Goal: Transaction & Acquisition: Purchase product/service

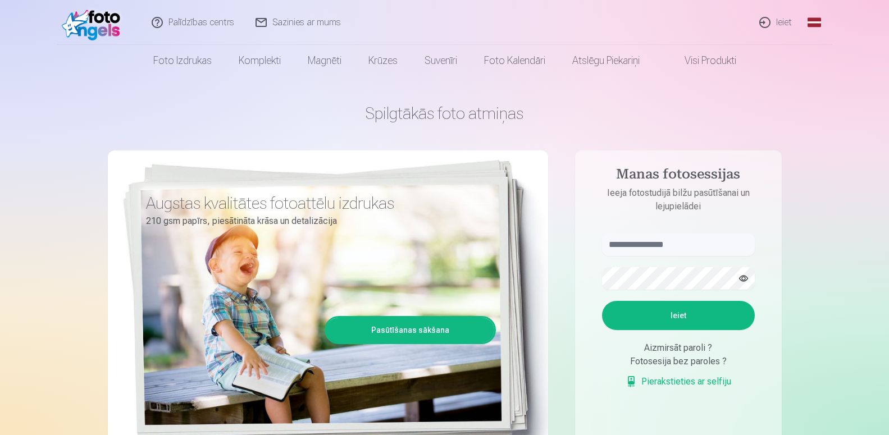
click at [785, 25] on link "Ieiet" at bounding box center [776, 22] width 54 height 45
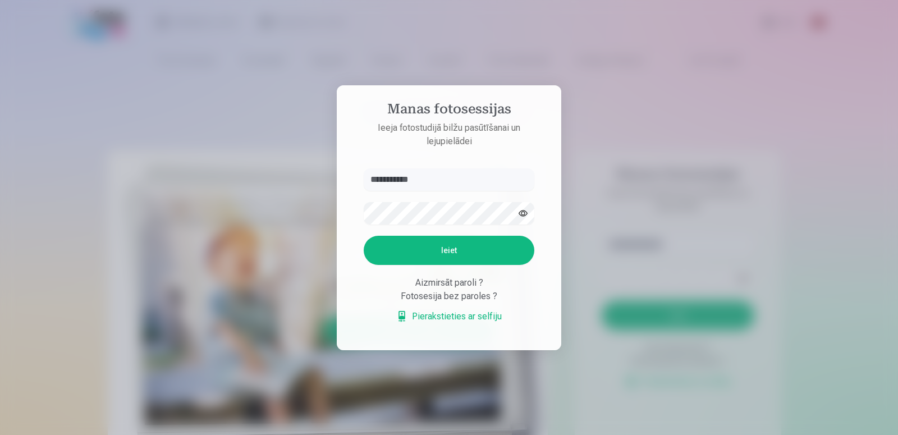
type input "**********"
click at [465, 250] on button "Ieiet" at bounding box center [449, 250] width 171 height 29
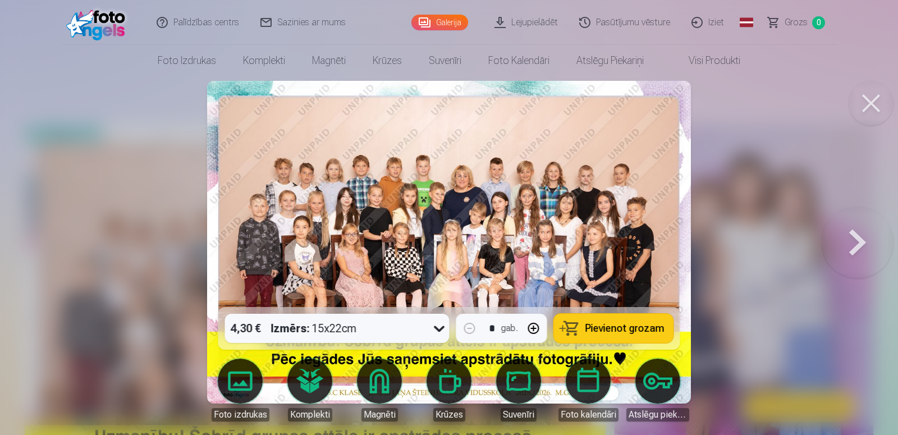
click at [873, 110] on button at bounding box center [871, 103] width 45 height 45
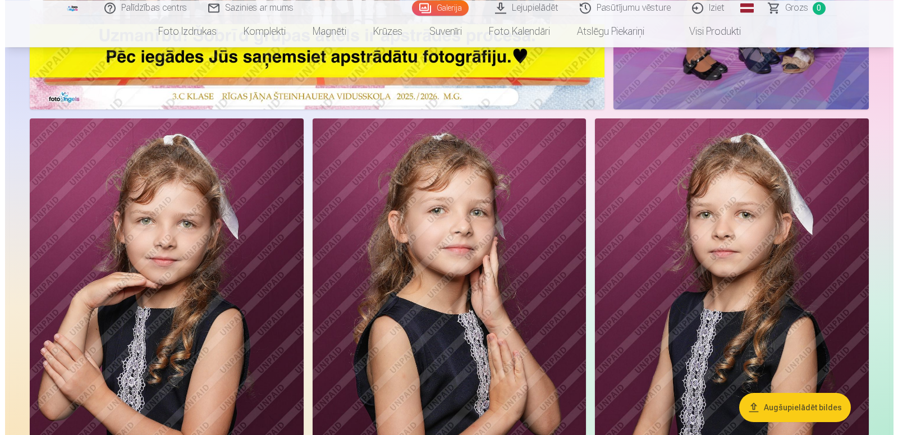
scroll to position [401, 0]
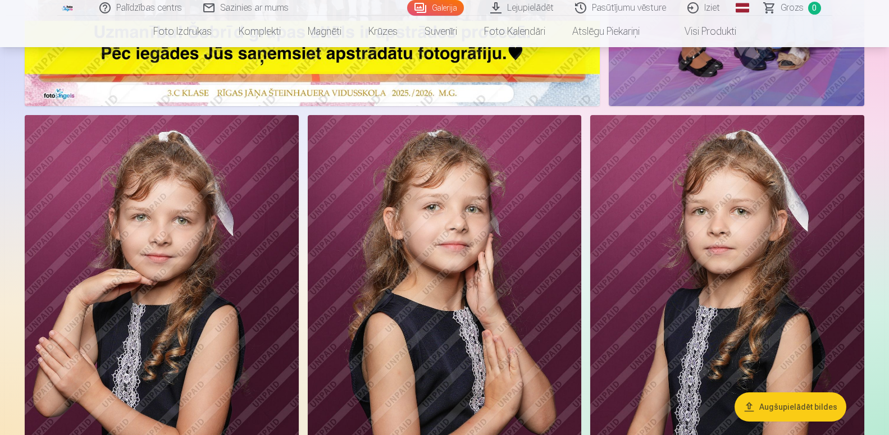
click at [353, 255] on img at bounding box center [445, 320] width 274 height 411
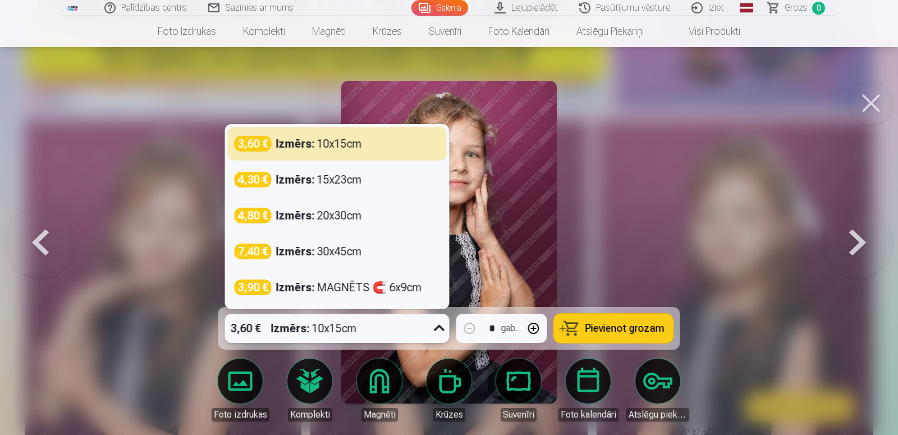
click at [440, 328] on icon at bounding box center [440, 328] width 18 height 18
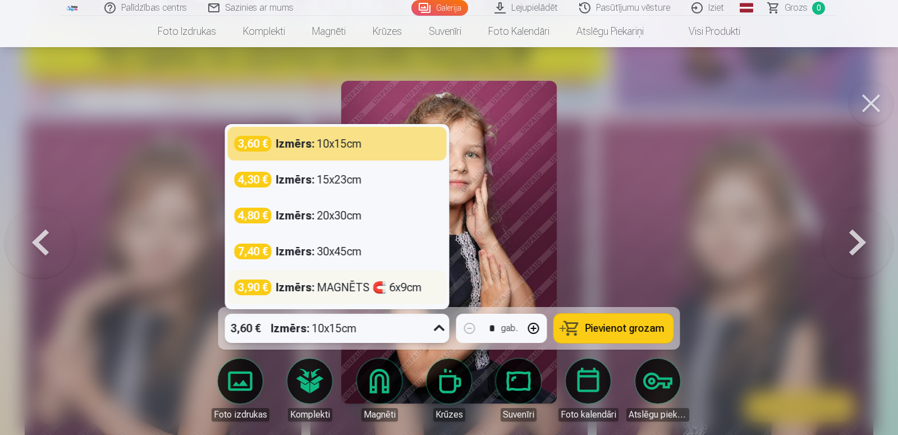
click at [343, 287] on div "Izmērs : MAGNĒTS 🧲 6x9cm" at bounding box center [349, 288] width 146 height 16
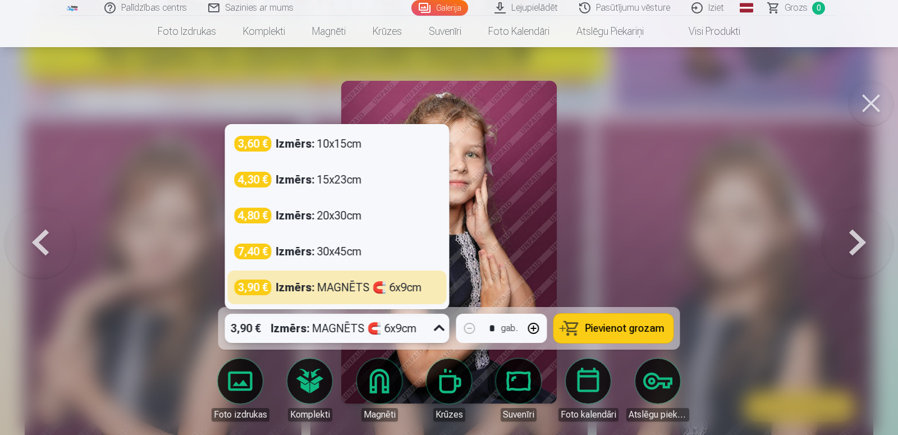
click at [436, 327] on icon at bounding box center [439, 328] width 11 height 6
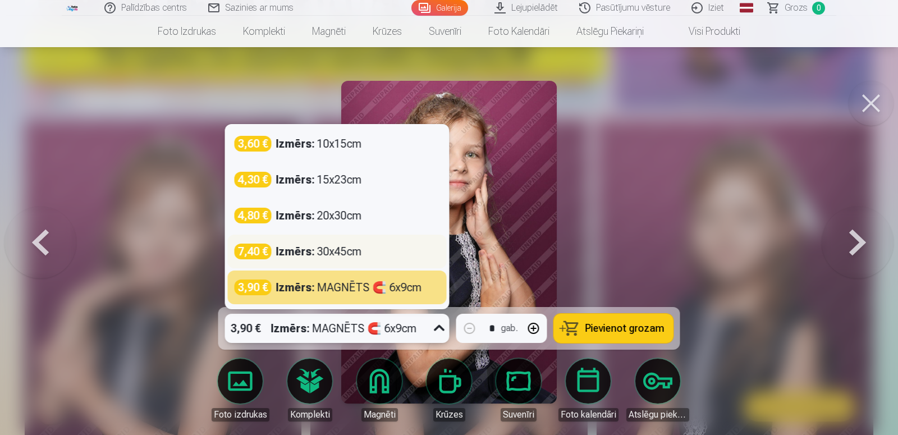
click at [363, 251] on div "7,40 € Izmērs : 30x45cm" at bounding box center [337, 252] width 205 height 16
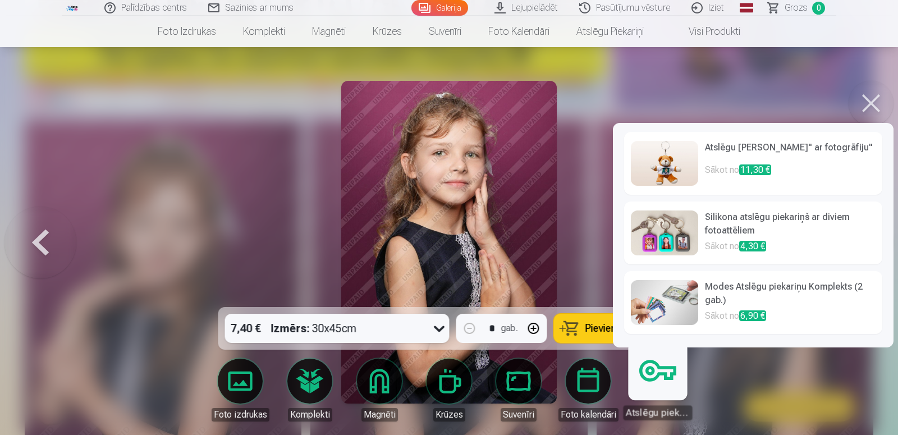
click at [666, 383] on link "Atslēgu piekariņi" at bounding box center [657, 385] width 69 height 69
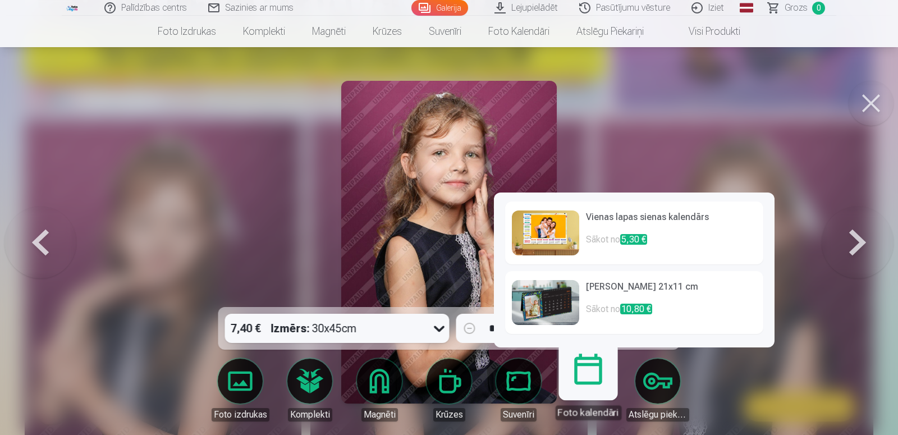
click at [542, 298] on img at bounding box center [545, 302] width 67 height 45
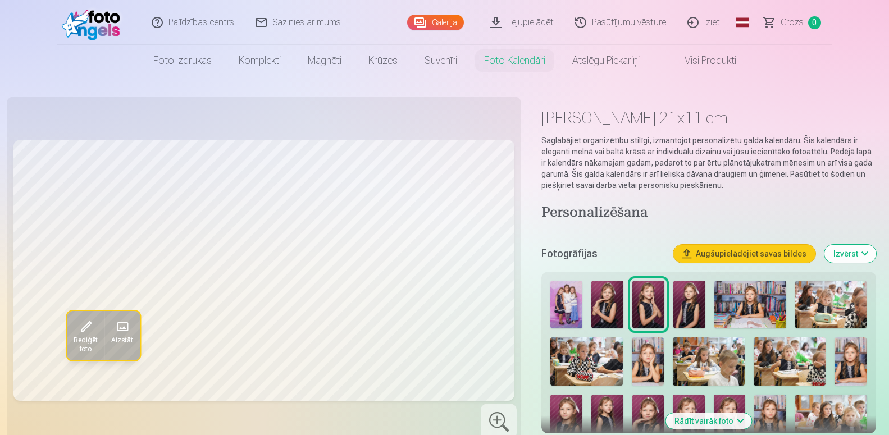
scroll to position [401, 0]
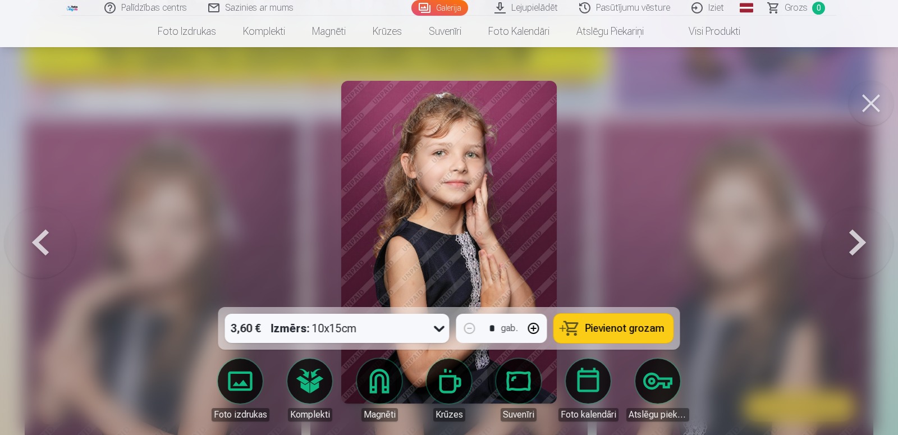
click at [875, 101] on button at bounding box center [871, 103] width 45 height 45
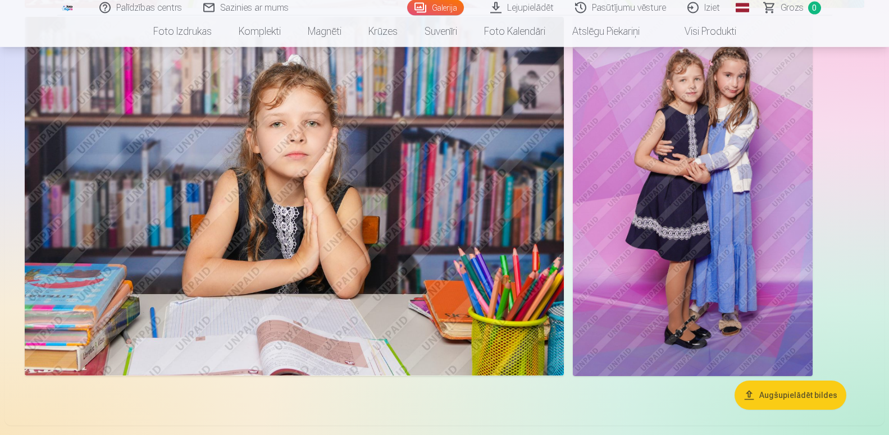
scroll to position [6241, 0]
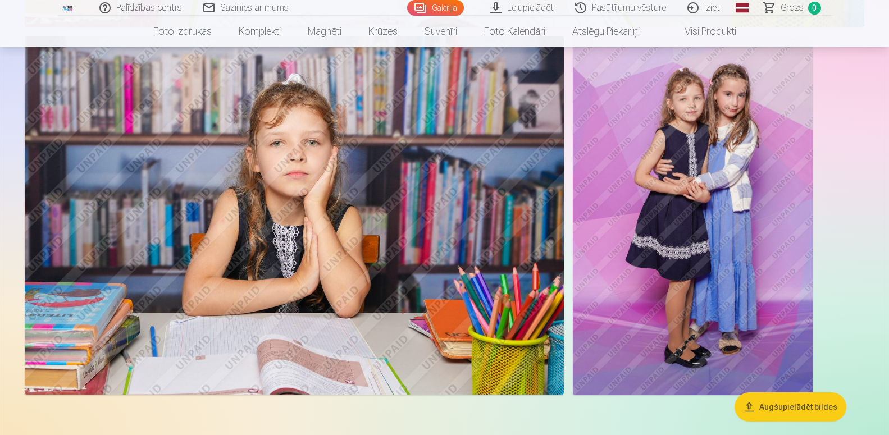
click at [274, 213] on img at bounding box center [294, 215] width 539 height 359
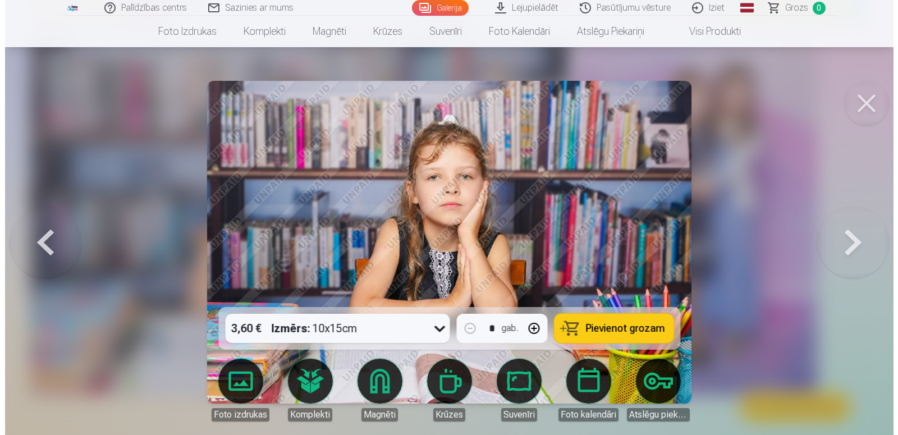
scroll to position [6304, 0]
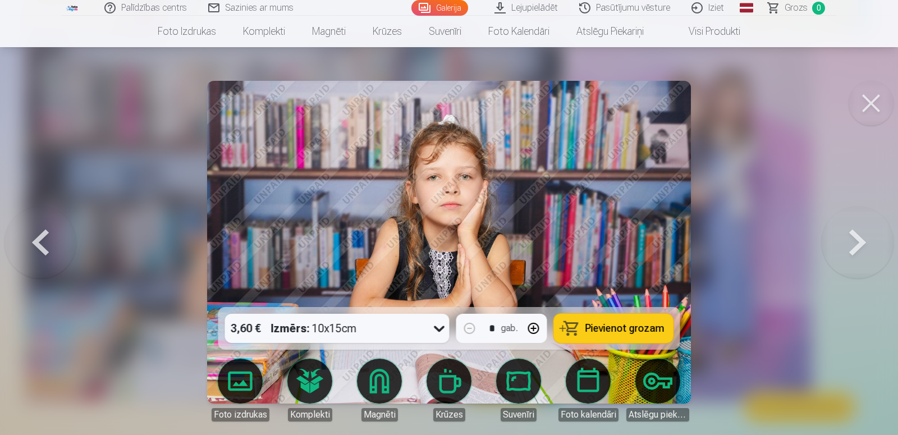
click at [876, 105] on button at bounding box center [871, 103] width 45 height 45
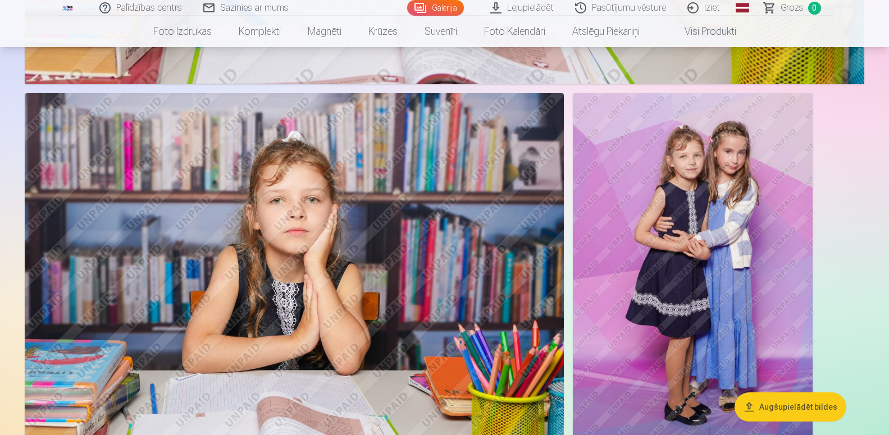
scroll to position [6298, 0]
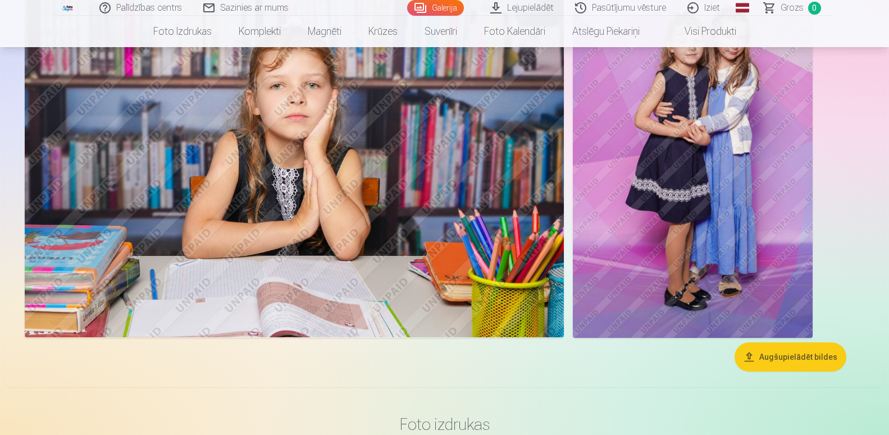
click at [651, 226] on img at bounding box center [693, 158] width 240 height 359
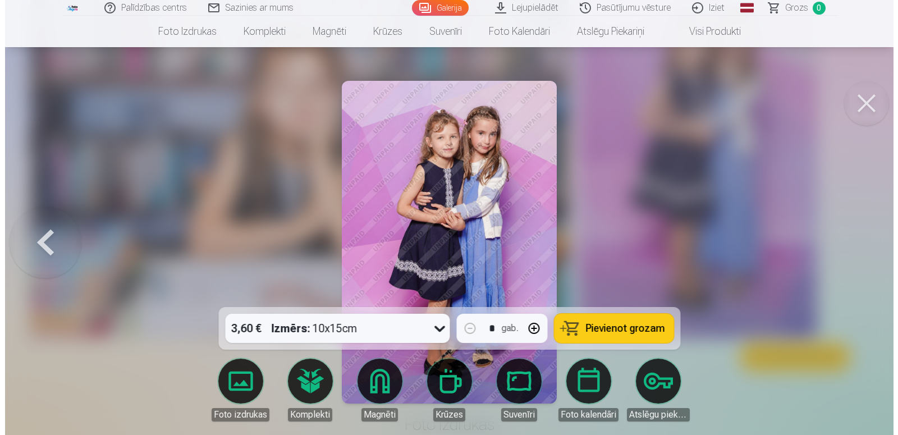
scroll to position [6367, 0]
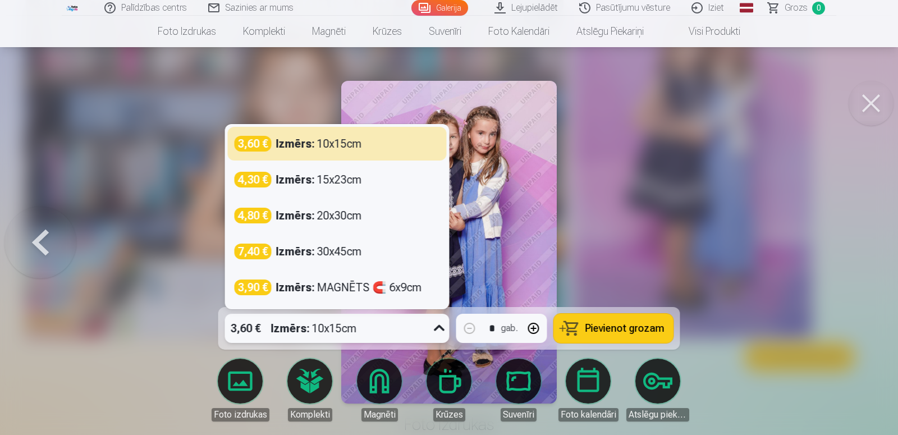
click at [441, 327] on icon at bounding box center [440, 328] width 18 height 18
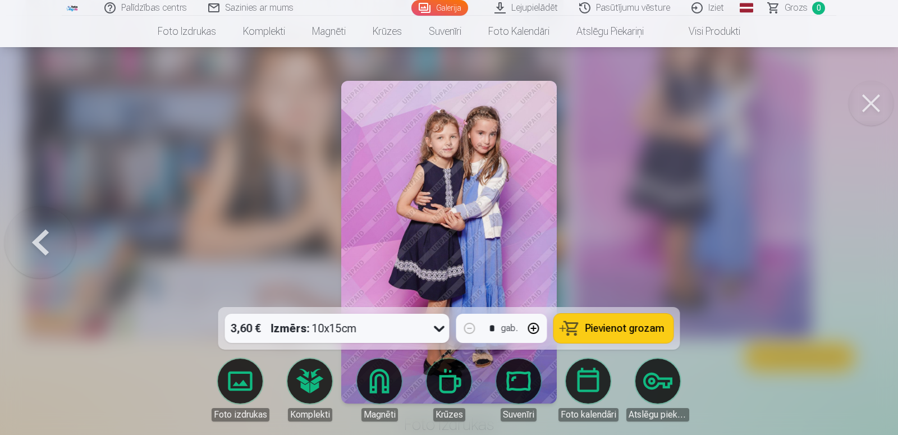
click at [873, 103] on button at bounding box center [871, 103] width 45 height 45
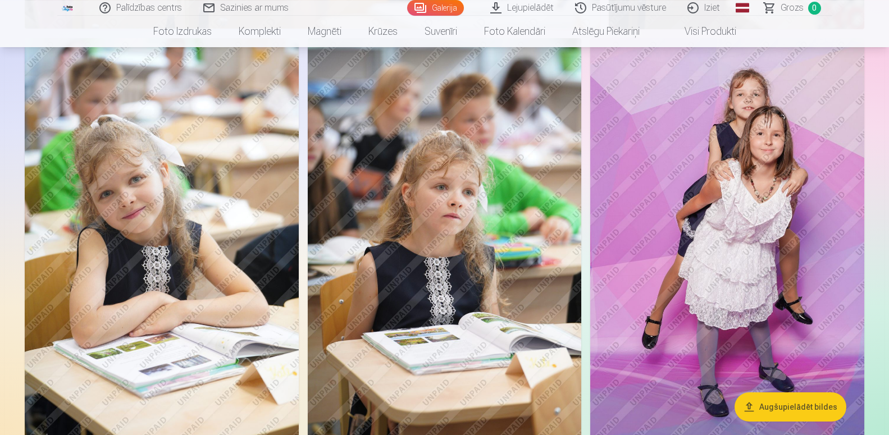
scroll to position [4638, 0]
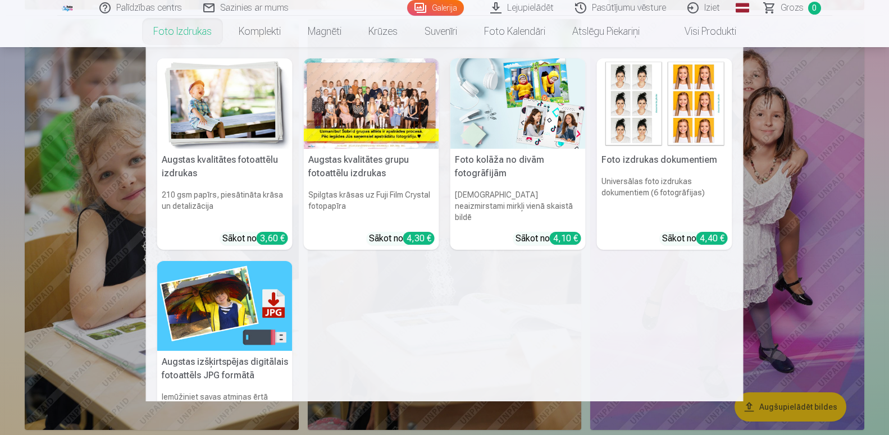
click at [196, 176] on h5 "Augstas kvalitātes fotoattēlu izdrukas" at bounding box center [224, 167] width 135 height 36
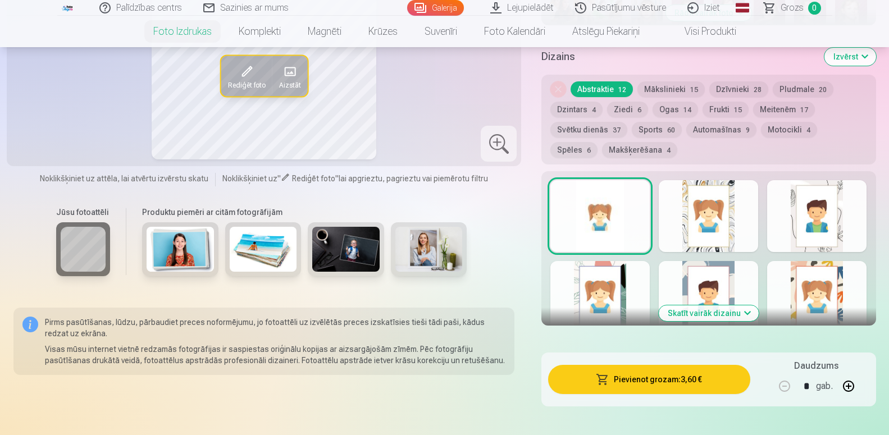
scroll to position [573, 0]
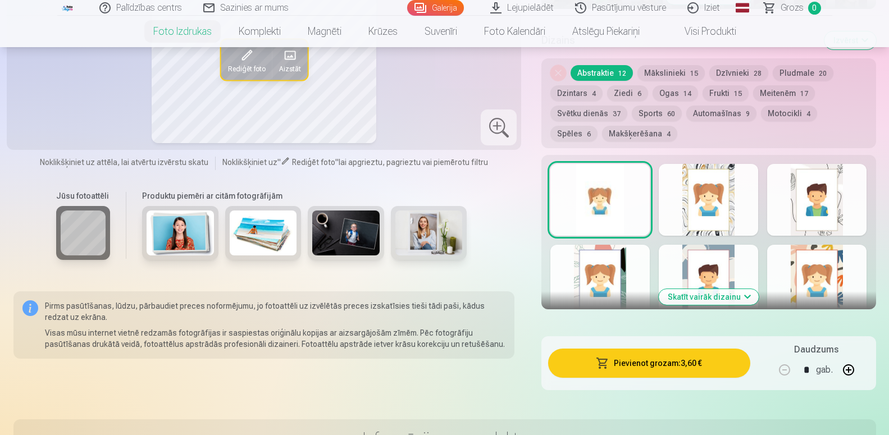
click at [689, 295] on button "Skatīt vairāk dizainu" at bounding box center [708, 297] width 100 height 16
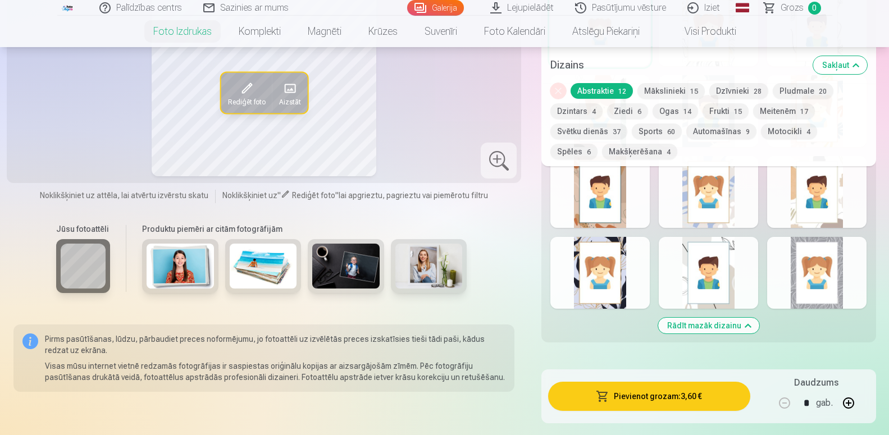
scroll to position [744, 0]
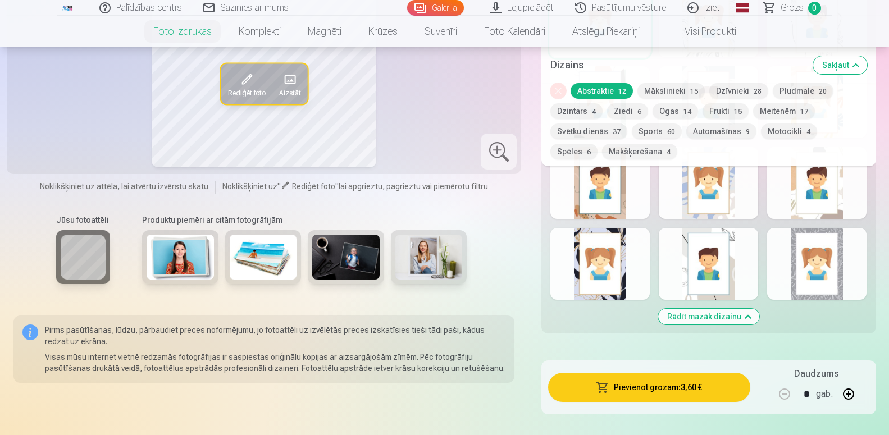
click at [726, 314] on button "Rādīt mazāk dizainu" at bounding box center [708, 317] width 101 height 16
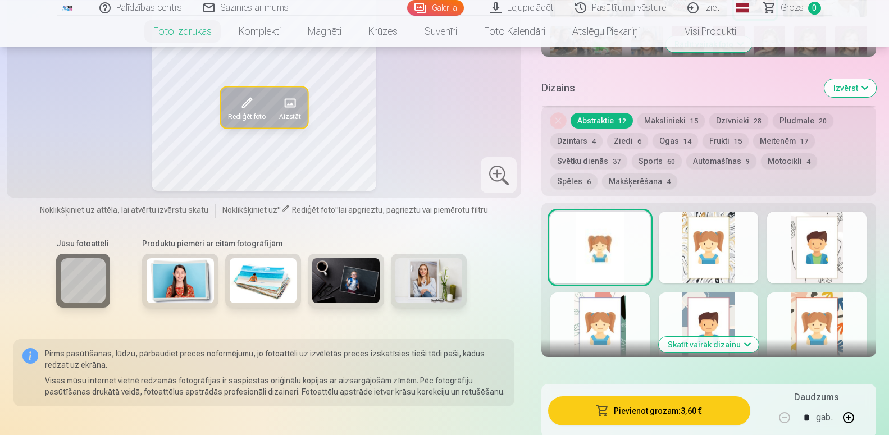
scroll to position [524, 0]
click at [708, 343] on button "Skatīt vairāk dizainu" at bounding box center [708, 345] width 100 height 16
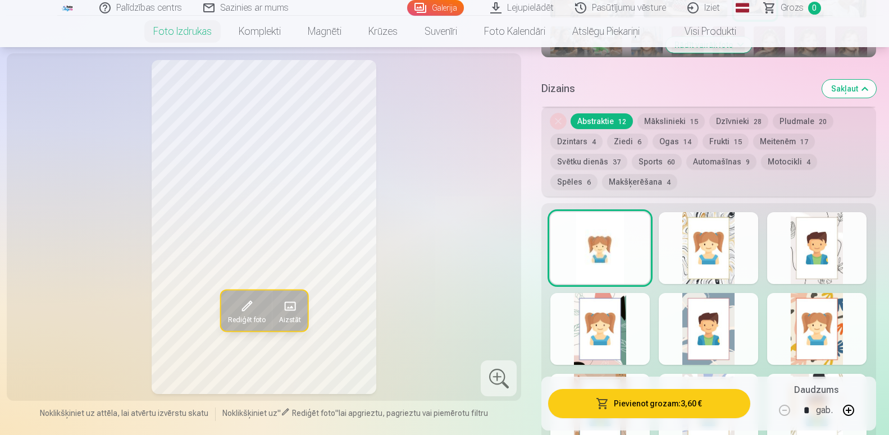
click at [629, 145] on button "Ziedi 6" at bounding box center [627, 142] width 41 height 16
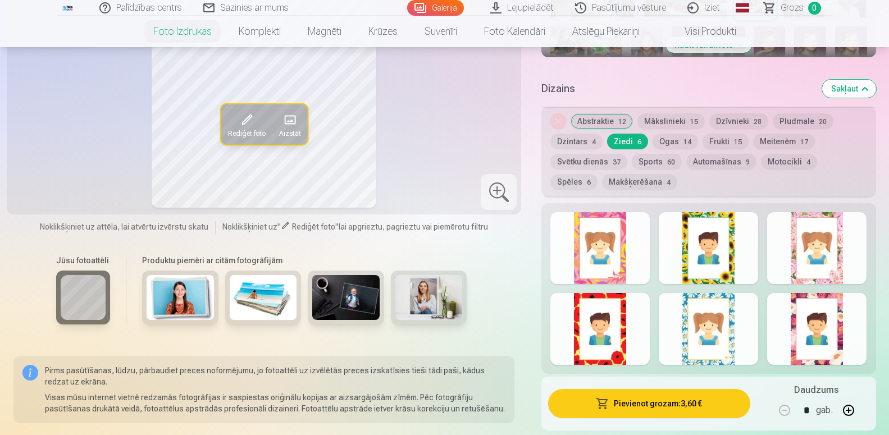
click at [770, 141] on button "Meitenēm 17" at bounding box center [784, 142] width 62 height 16
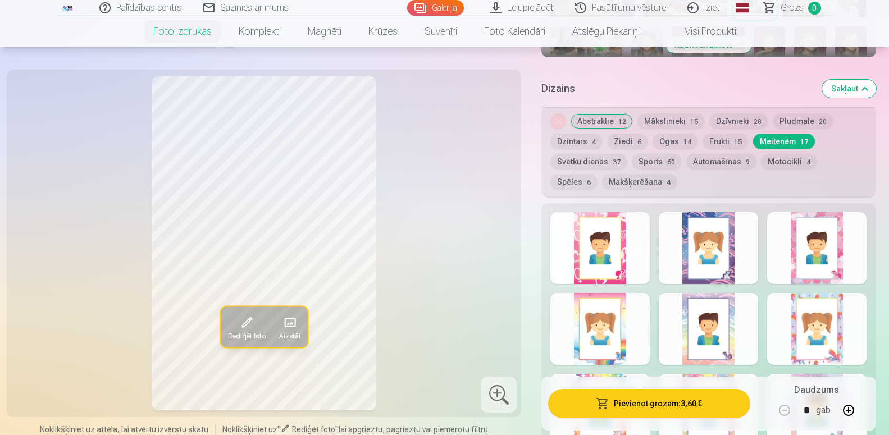
click at [732, 119] on button "Dzīvnieki 28" at bounding box center [738, 121] width 59 height 16
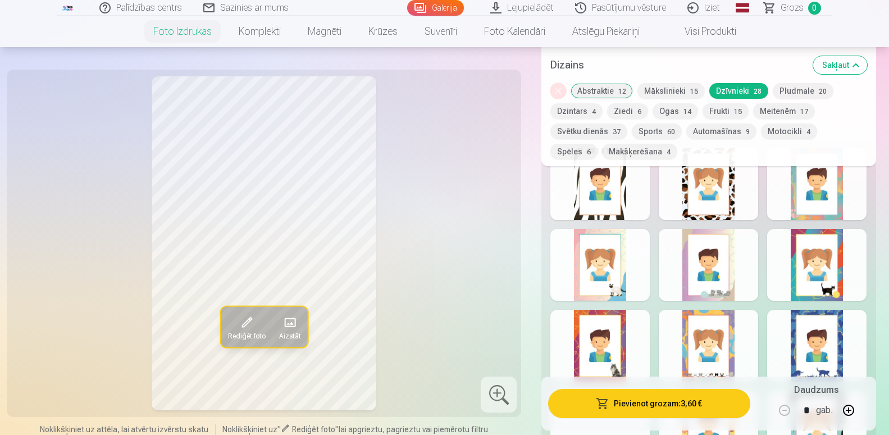
scroll to position [639, 0]
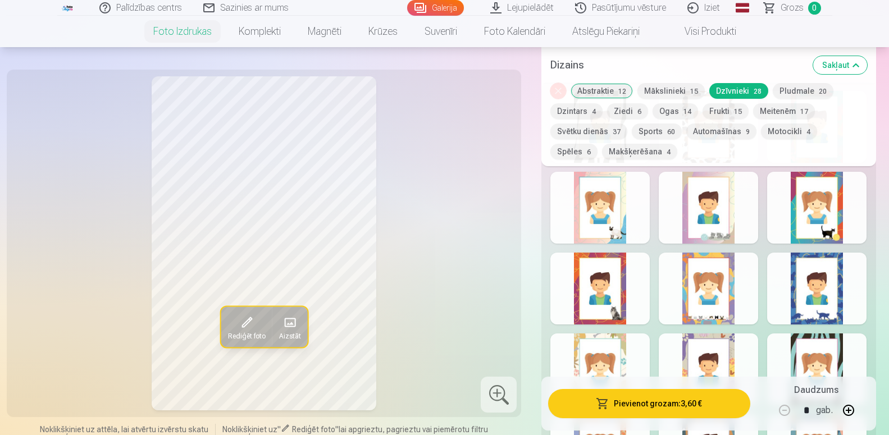
click at [710, 355] on div at bounding box center [707, 369] width 99 height 72
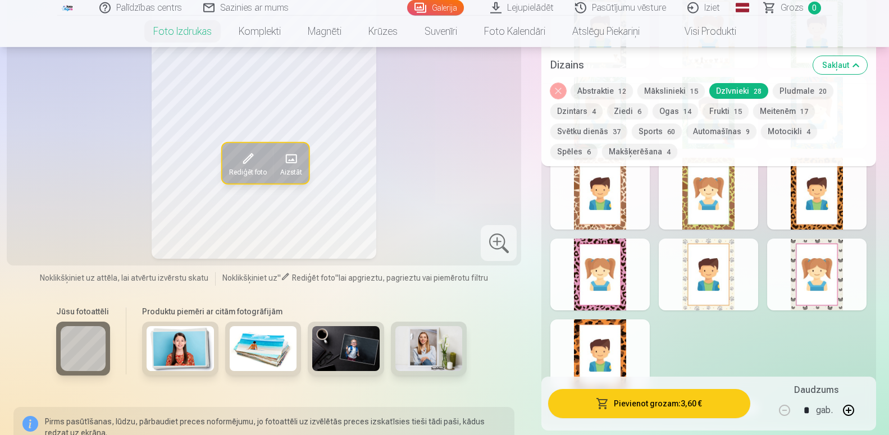
scroll to position [1154, 0]
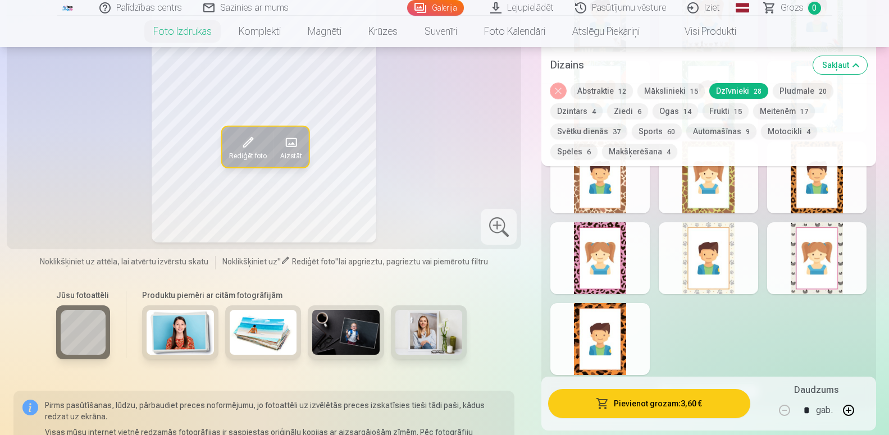
click at [731, 258] on div at bounding box center [707, 258] width 99 height 72
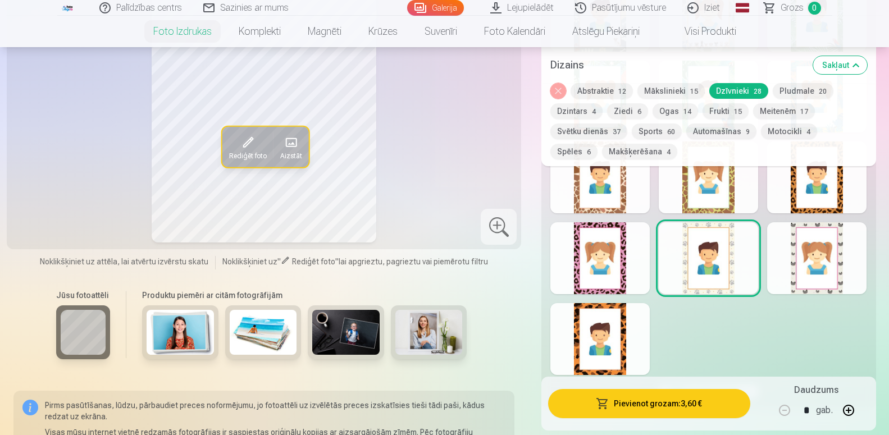
click at [820, 266] on div at bounding box center [816, 258] width 99 height 72
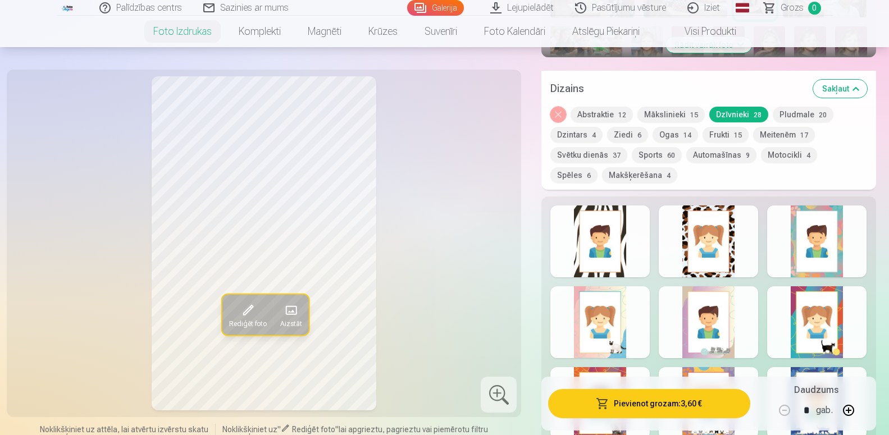
scroll to position [582, 0]
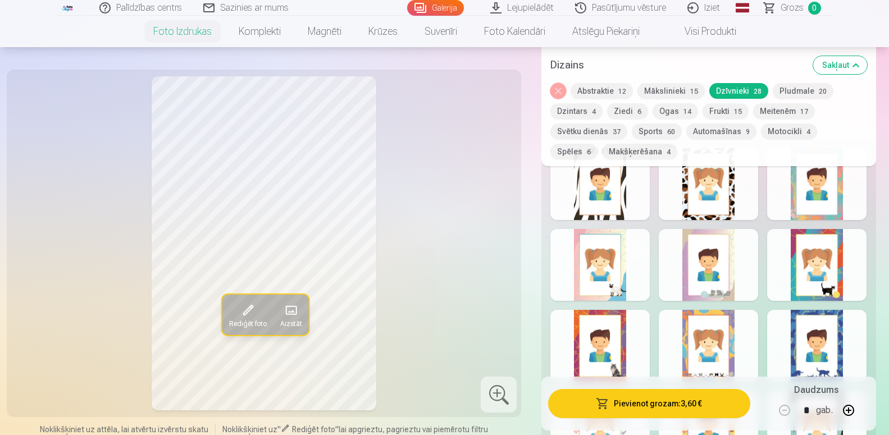
click at [817, 256] on div at bounding box center [816, 265] width 99 height 72
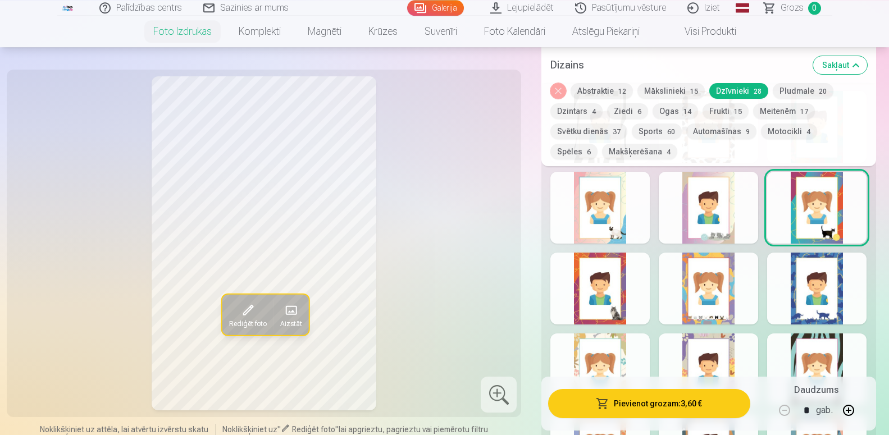
scroll to position [696, 0]
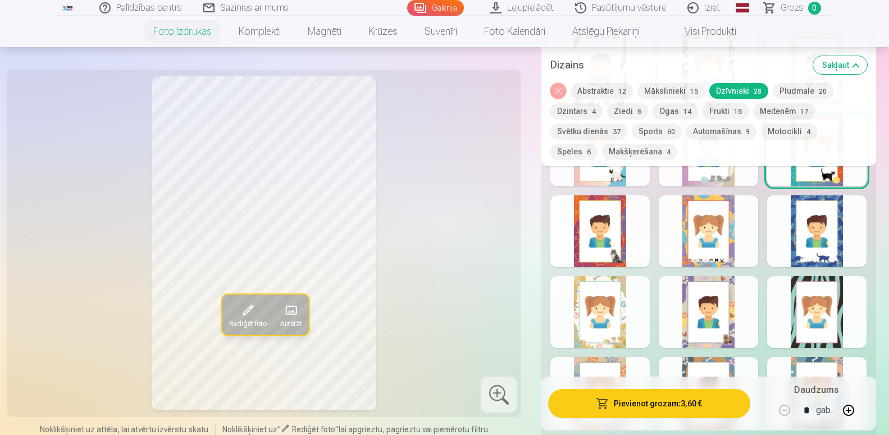
click at [592, 245] on div at bounding box center [599, 231] width 99 height 72
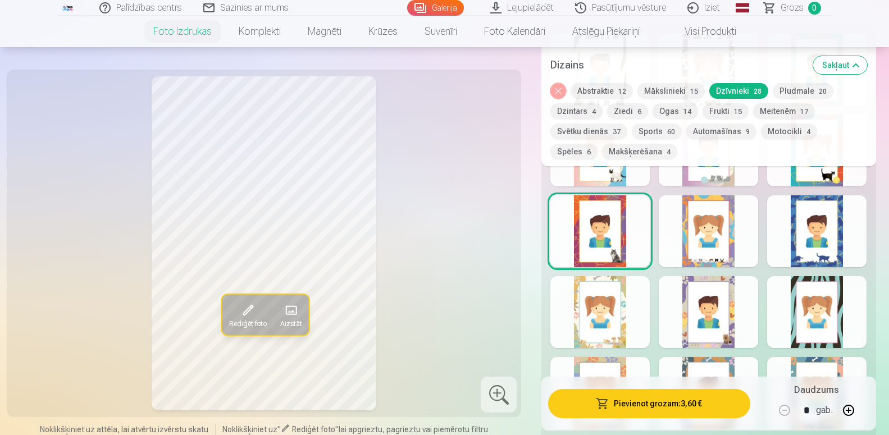
click at [716, 249] on div at bounding box center [707, 231] width 99 height 72
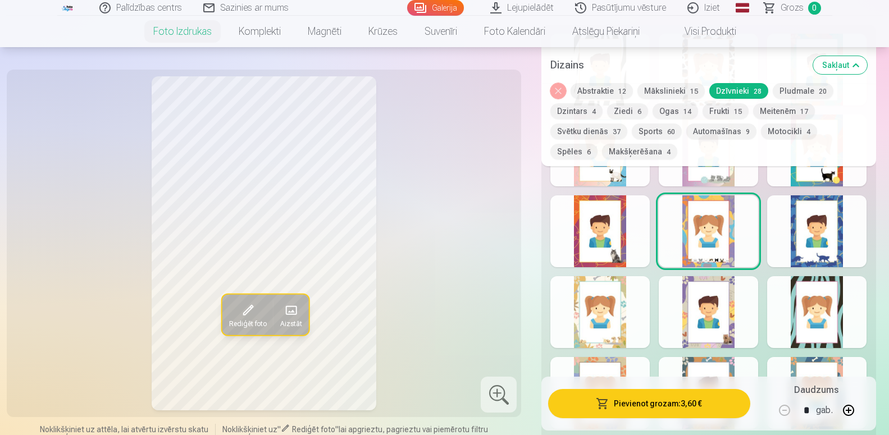
click at [835, 234] on div at bounding box center [816, 231] width 99 height 72
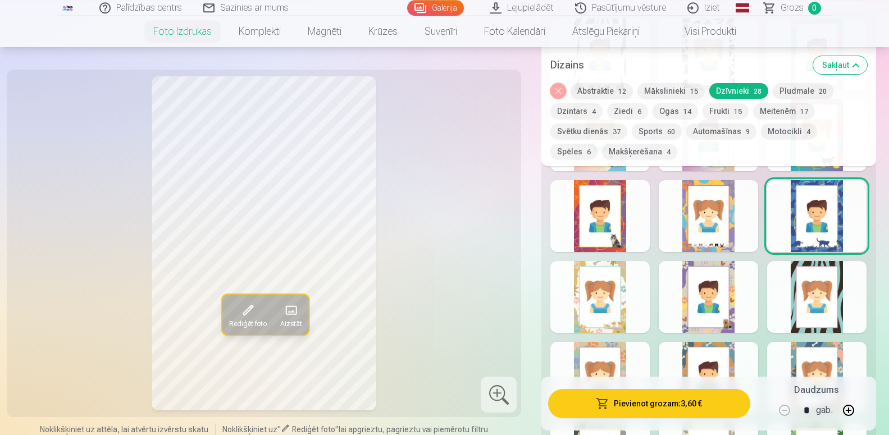
scroll to position [753, 0]
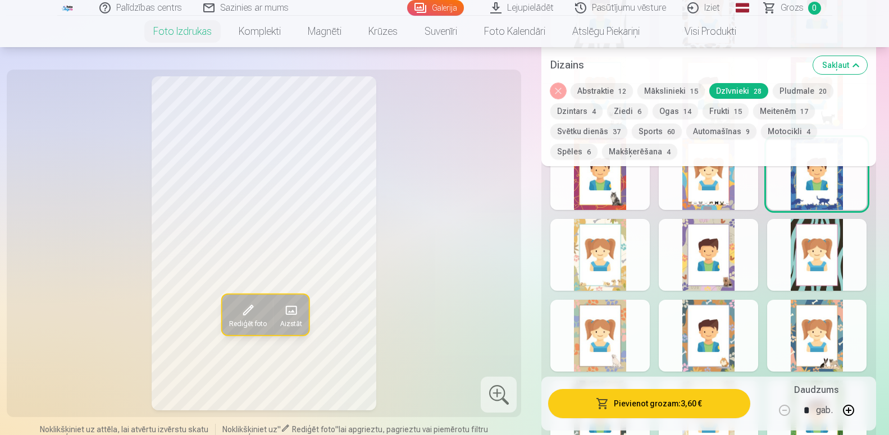
click at [588, 252] on div at bounding box center [599, 255] width 99 height 72
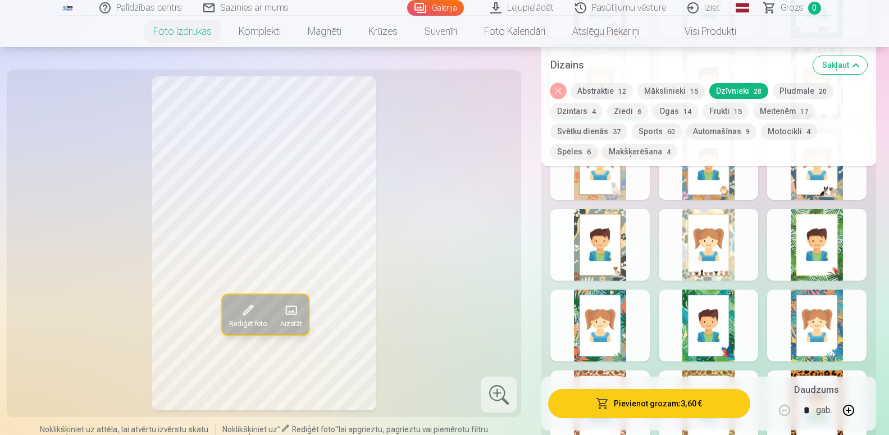
scroll to position [1040, 0]
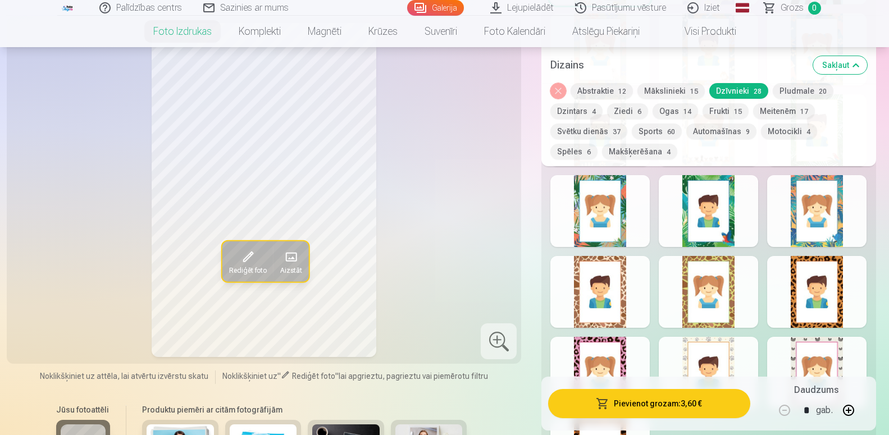
click at [783, 113] on button "Meitenēm 17" at bounding box center [784, 111] width 62 height 16
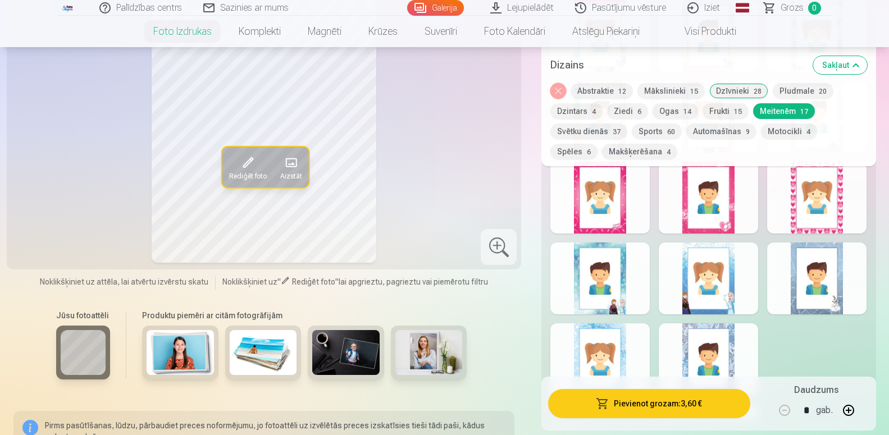
scroll to position [868, 0]
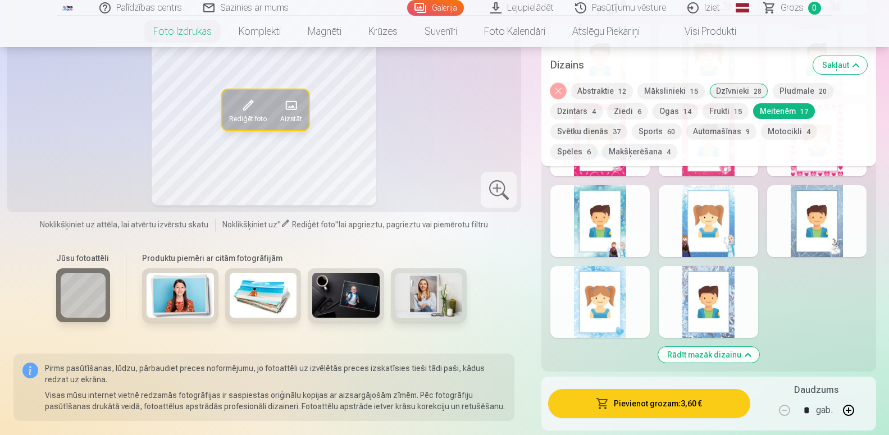
click at [723, 290] on div at bounding box center [707, 302] width 99 height 72
click at [579, 281] on div at bounding box center [599, 302] width 99 height 72
click at [597, 229] on div at bounding box center [599, 221] width 99 height 72
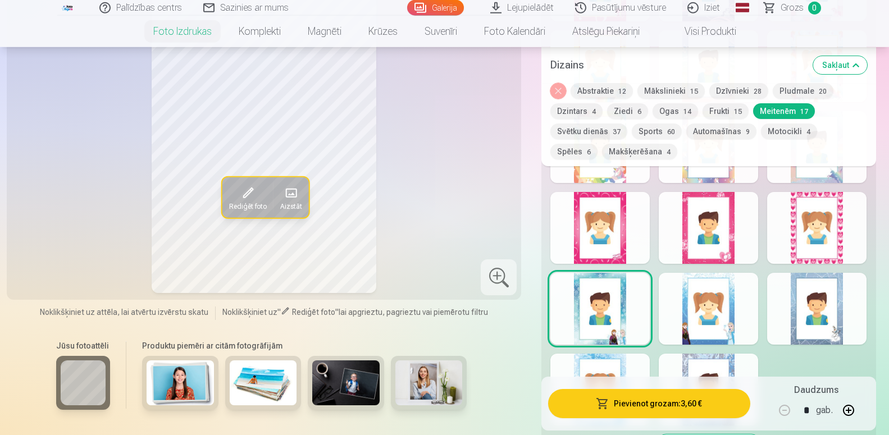
scroll to position [753, 0]
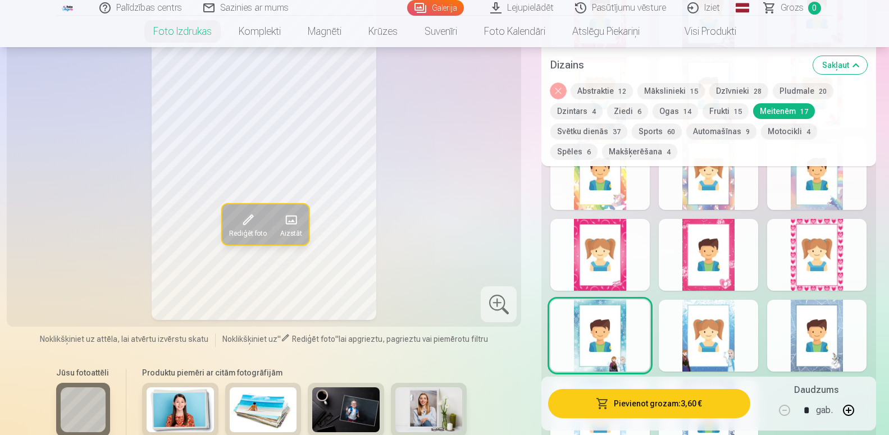
click at [611, 239] on div at bounding box center [599, 255] width 99 height 72
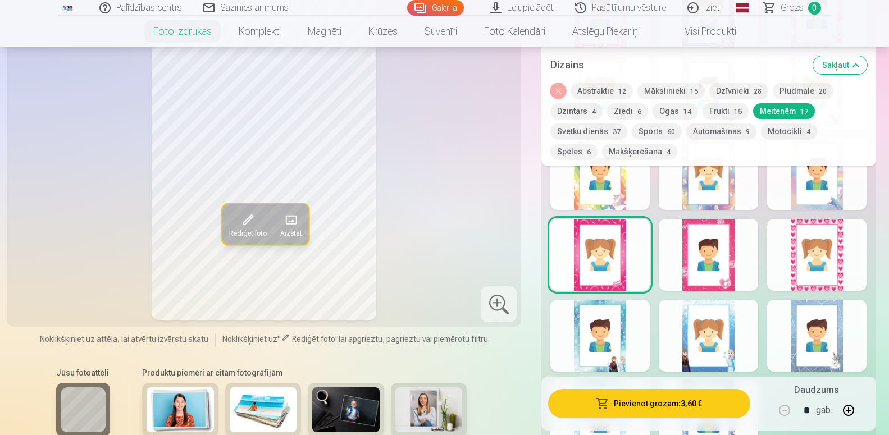
click at [735, 251] on div at bounding box center [707, 255] width 99 height 72
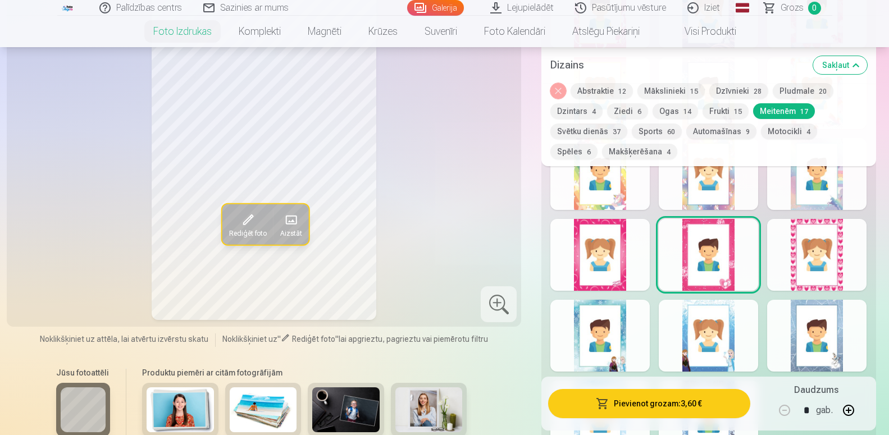
click at [812, 267] on div at bounding box center [816, 255] width 99 height 72
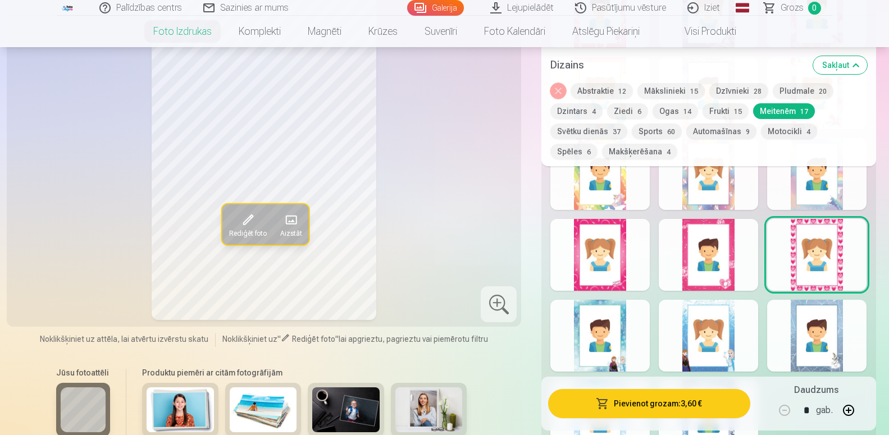
click at [806, 190] on div at bounding box center [816, 174] width 99 height 72
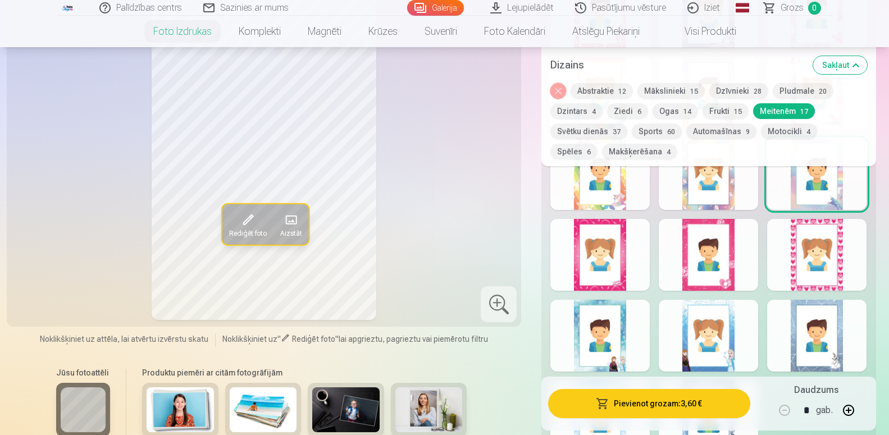
click at [729, 190] on div at bounding box center [707, 174] width 99 height 72
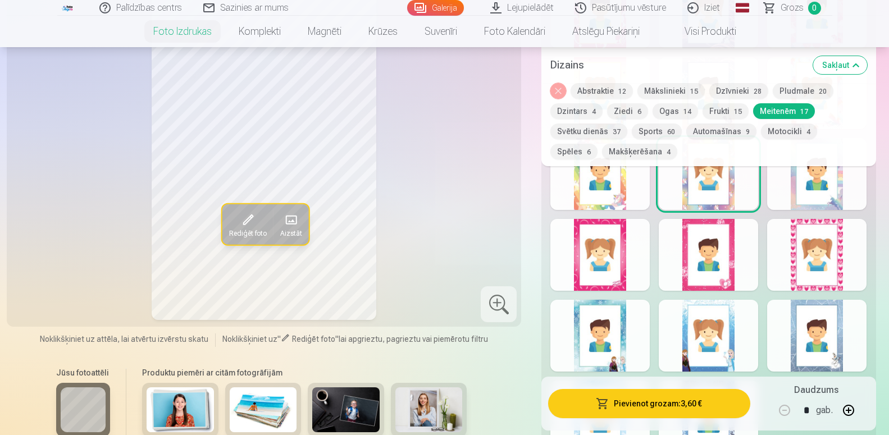
click at [606, 181] on div at bounding box center [599, 174] width 99 height 72
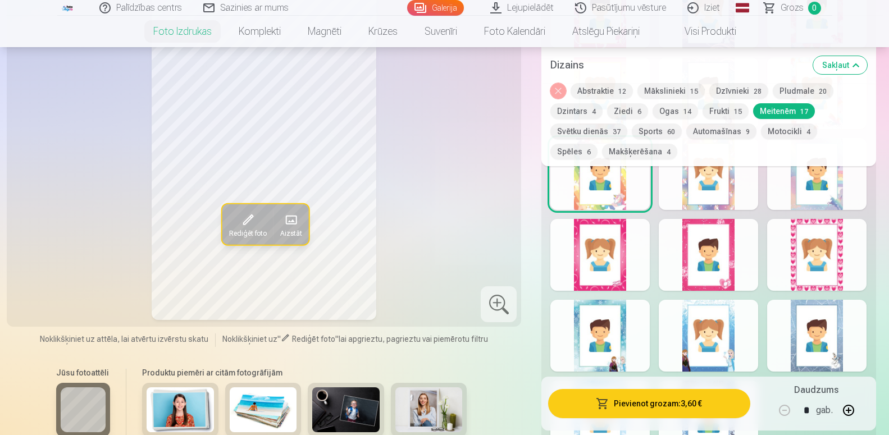
click at [601, 131] on button "Svētku dienās 37" at bounding box center [588, 131] width 77 height 16
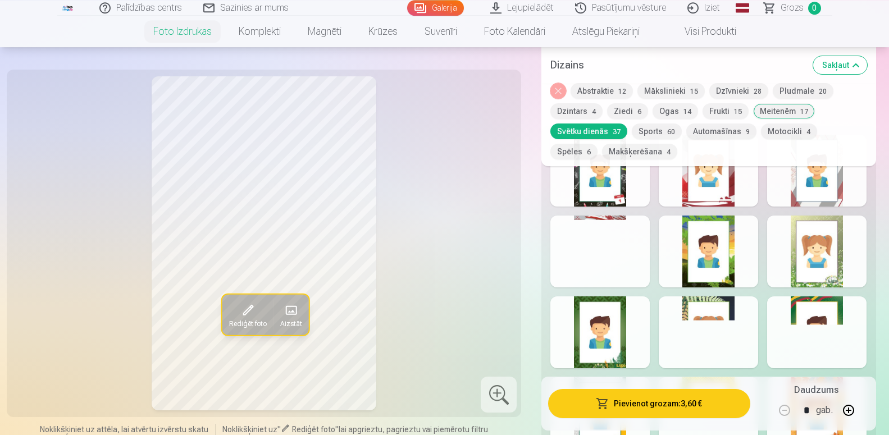
scroll to position [582, 0]
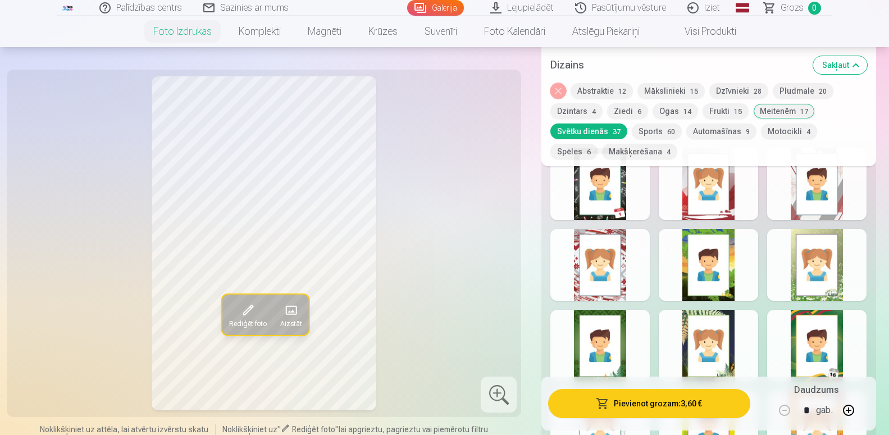
click at [799, 266] on div at bounding box center [816, 265] width 99 height 72
click at [664, 93] on button "Mākslinieki 15" at bounding box center [670, 91] width 67 height 16
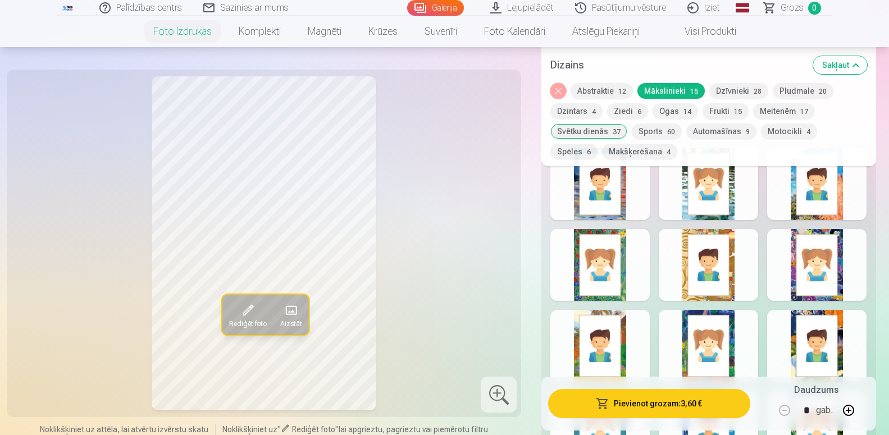
click at [720, 333] on div at bounding box center [707, 346] width 99 height 72
click at [808, 277] on div at bounding box center [816, 265] width 99 height 72
click at [625, 111] on button "Ziedi 6" at bounding box center [627, 111] width 41 height 16
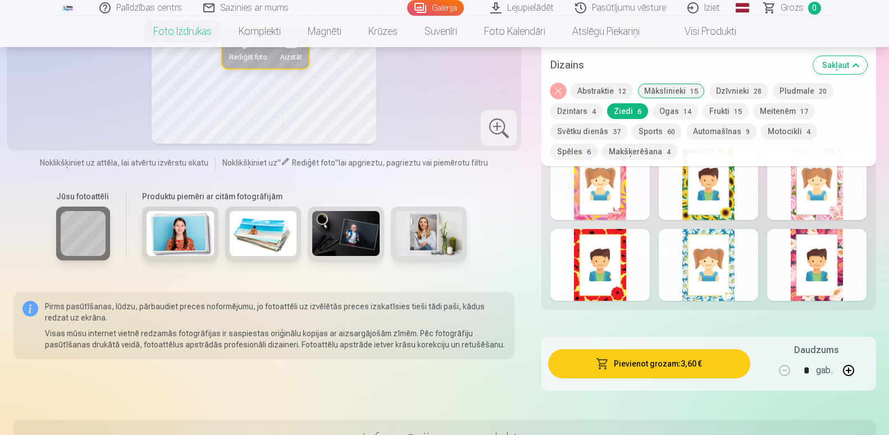
click at [717, 269] on div at bounding box center [707, 265] width 99 height 72
click at [722, 198] on div at bounding box center [707, 184] width 99 height 72
click at [819, 198] on div at bounding box center [816, 184] width 99 height 72
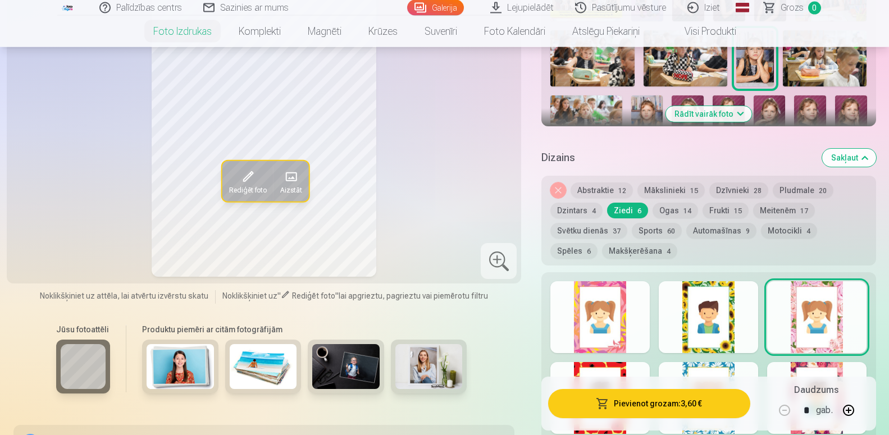
scroll to position [410, 0]
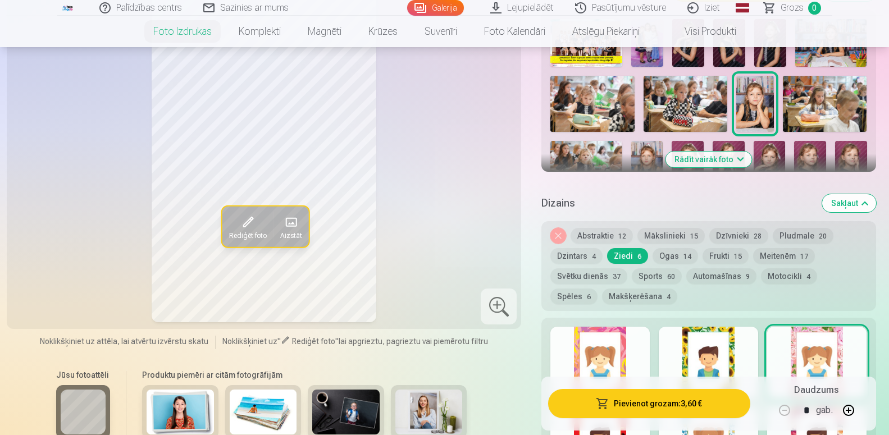
click at [597, 345] on div at bounding box center [599, 363] width 99 height 72
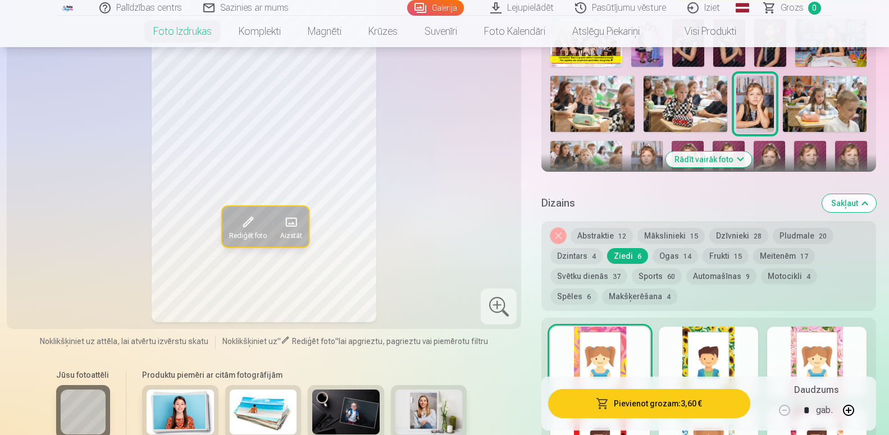
click at [707, 357] on div at bounding box center [707, 363] width 99 height 72
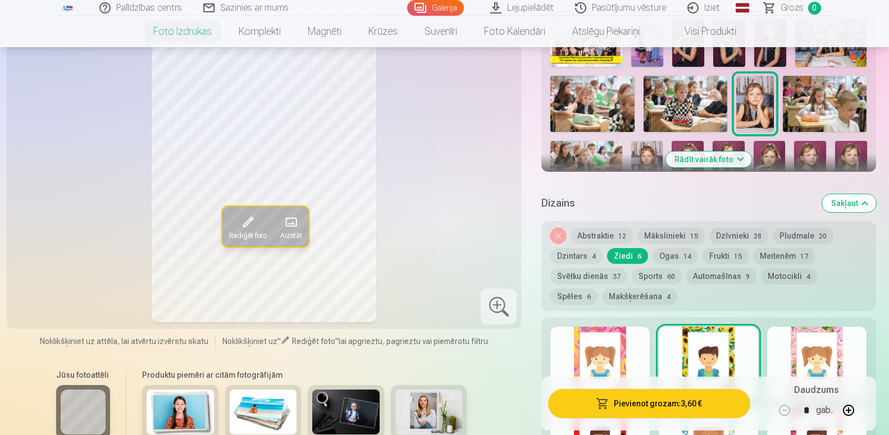
click at [807, 352] on div at bounding box center [816, 363] width 99 height 72
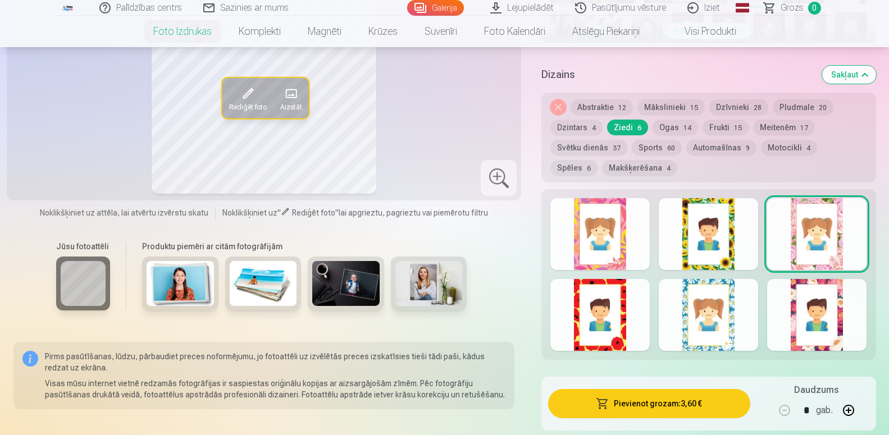
scroll to position [582, 0]
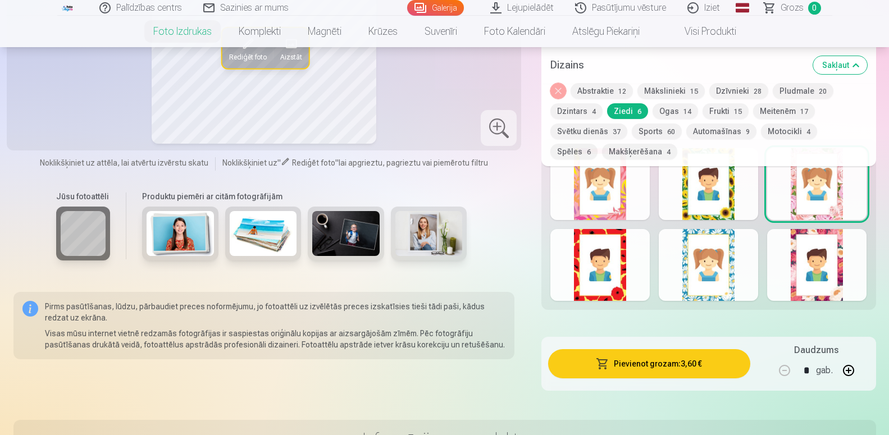
click at [587, 273] on div at bounding box center [599, 265] width 99 height 72
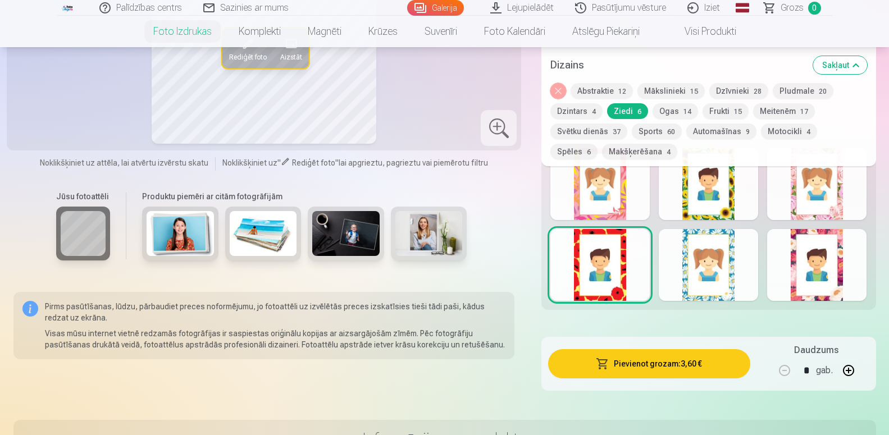
click at [695, 280] on div at bounding box center [707, 265] width 99 height 72
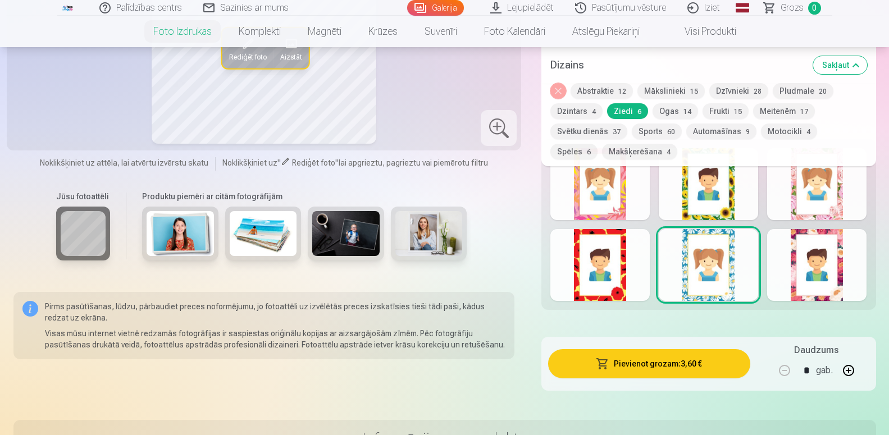
click at [798, 273] on div at bounding box center [816, 265] width 99 height 72
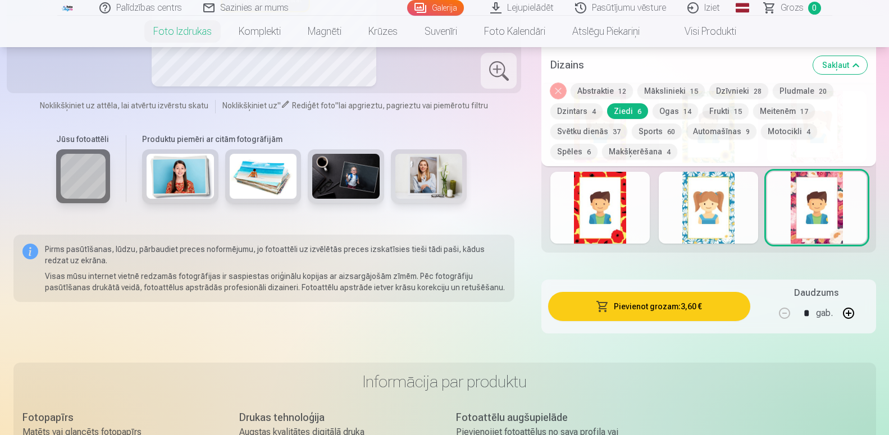
scroll to position [696, 0]
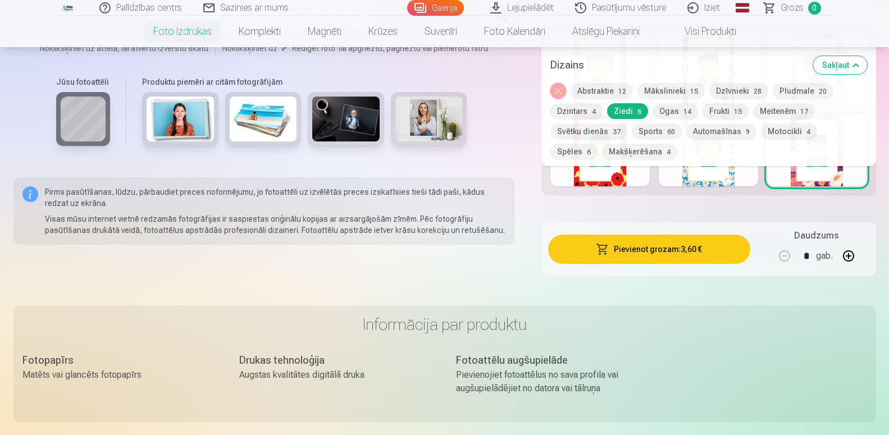
click at [662, 113] on button "Ogas 14" at bounding box center [674, 111] width 45 height 16
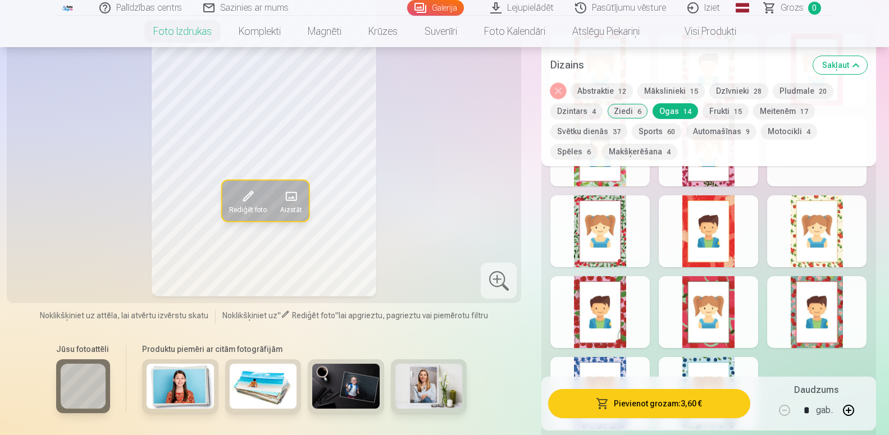
click at [594, 243] on div at bounding box center [599, 231] width 99 height 72
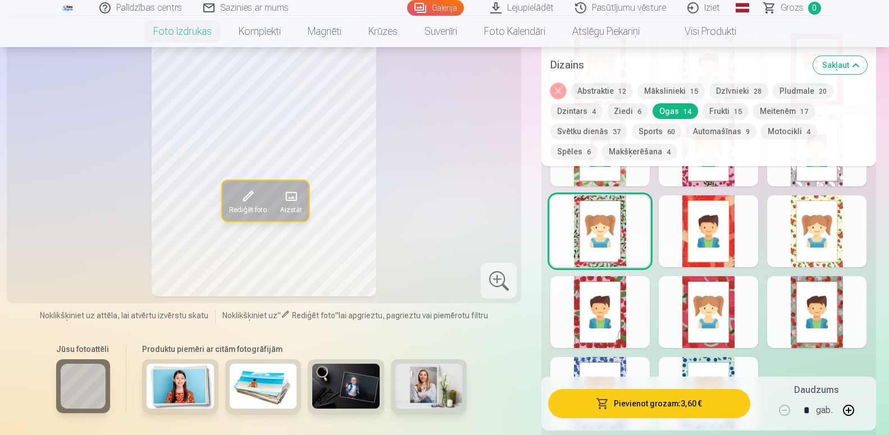
click at [596, 314] on div at bounding box center [599, 312] width 99 height 72
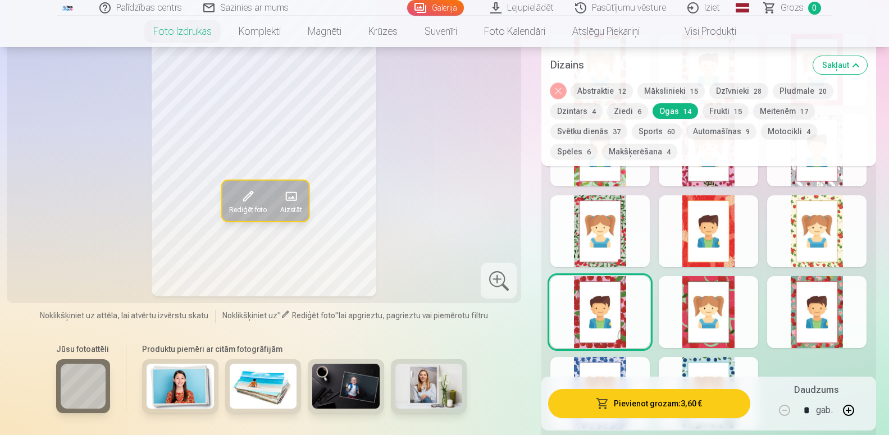
click at [681, 306] on div at bounding box center [707, 312] width 99 height 72
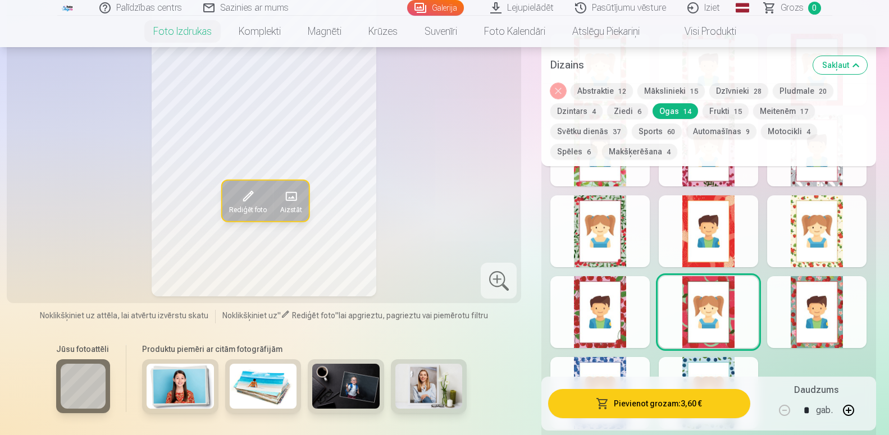
click at [829, 230] on div at bounding box center [816, 231] width 99 height 72
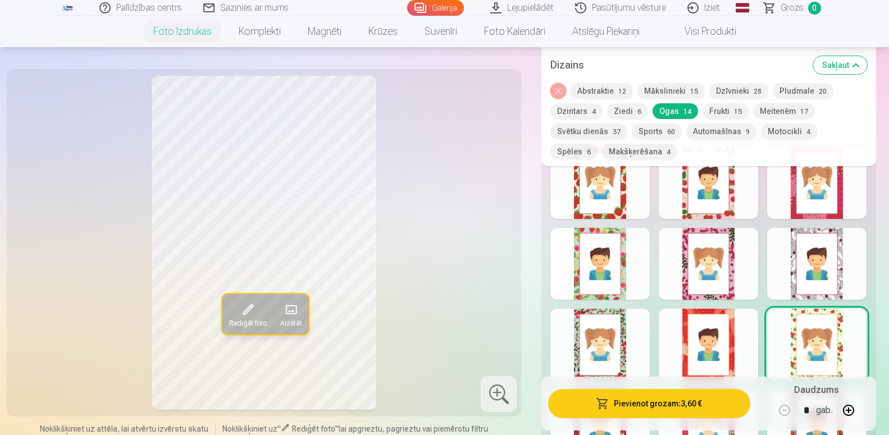
scroll to position [582, 0]
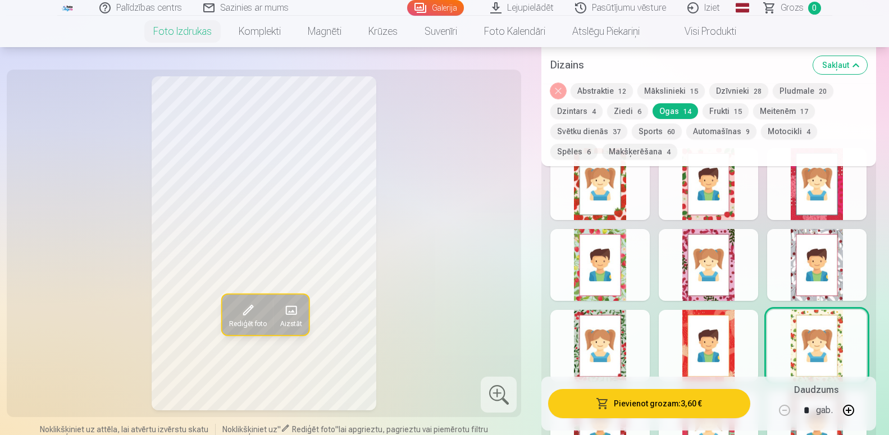
click at [838, 264] on div at bounding box center [816, 265] width 99 height 72
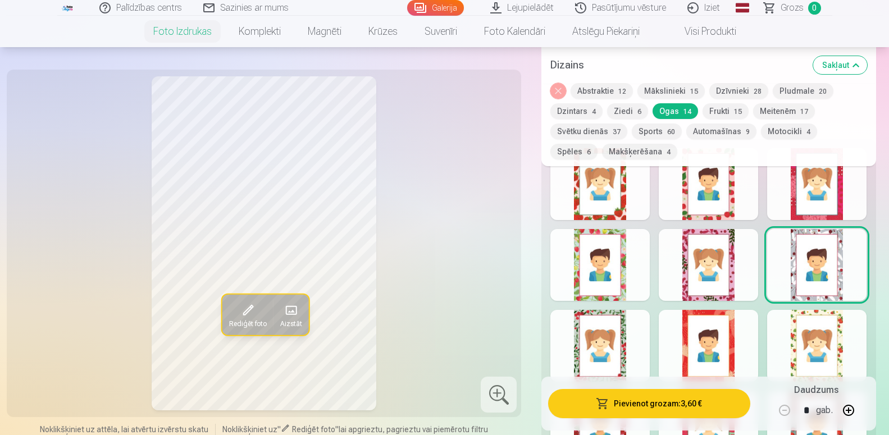
click at [716, 248] on div at bounding box center [707, 265] width 99 height 72
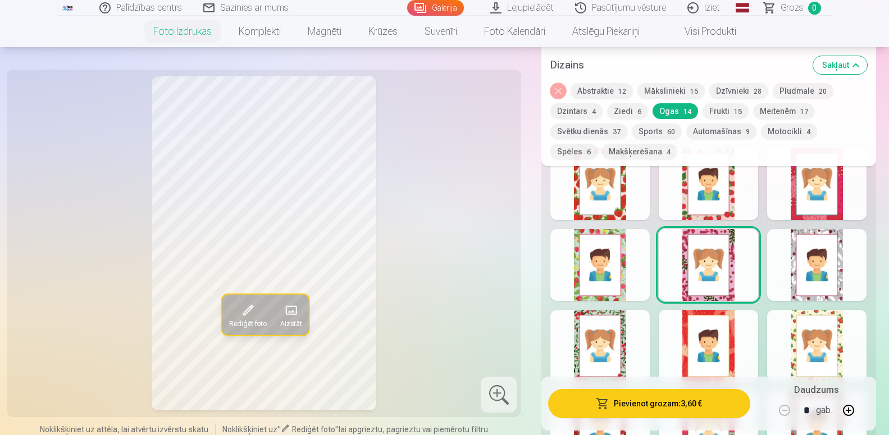
click at [599, 181] on div at bounding box center [599, 184] width 99 height 72
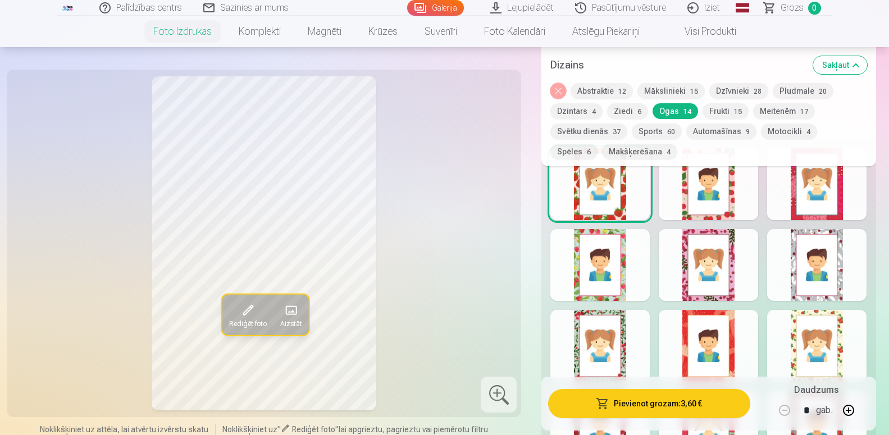
click at [728, 194] on div at bounding box center [707, 184] width 99 height 72
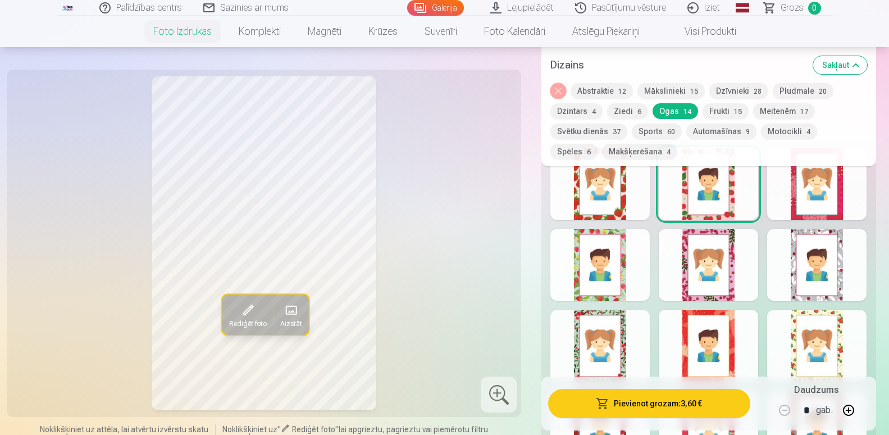
click at [840, 203] on div at bounding box center [816, 184] width 99 height 72
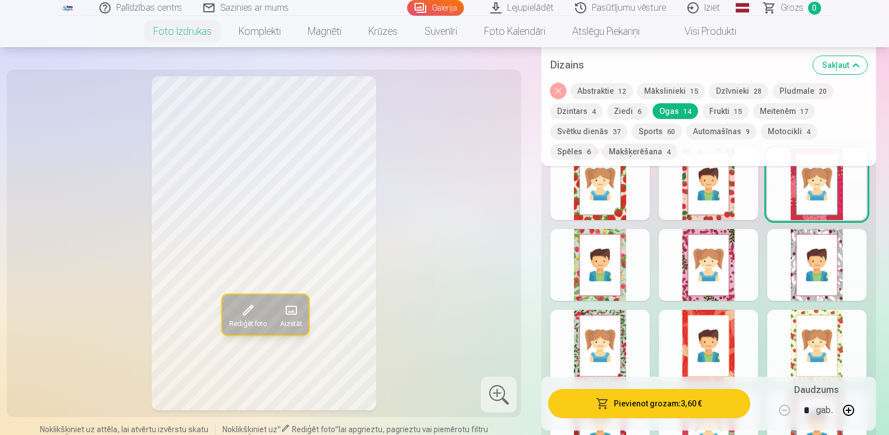
click at [625, 235] on div at bounding box center [599, 265] width 99 height 72
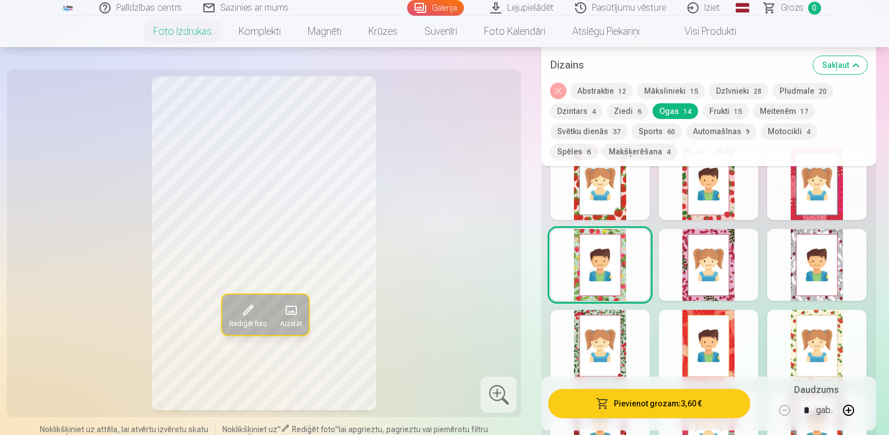
click at [721, 257] on div at bounding box center [707, 265] width 99 height 72
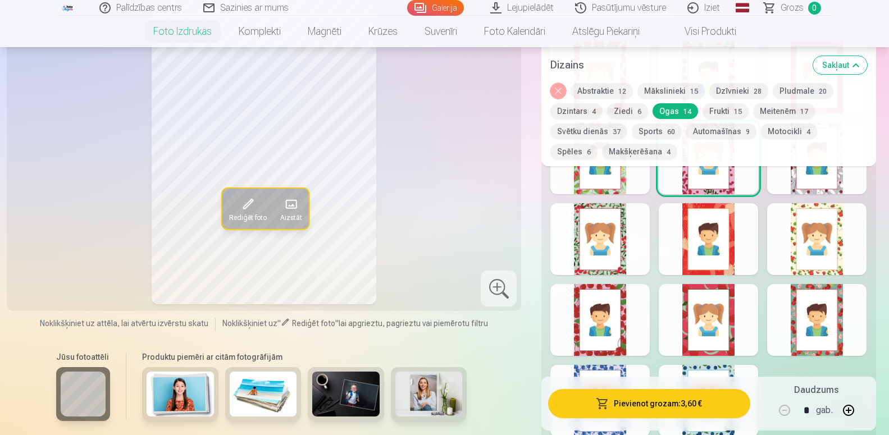
scroll to position [696, 0]
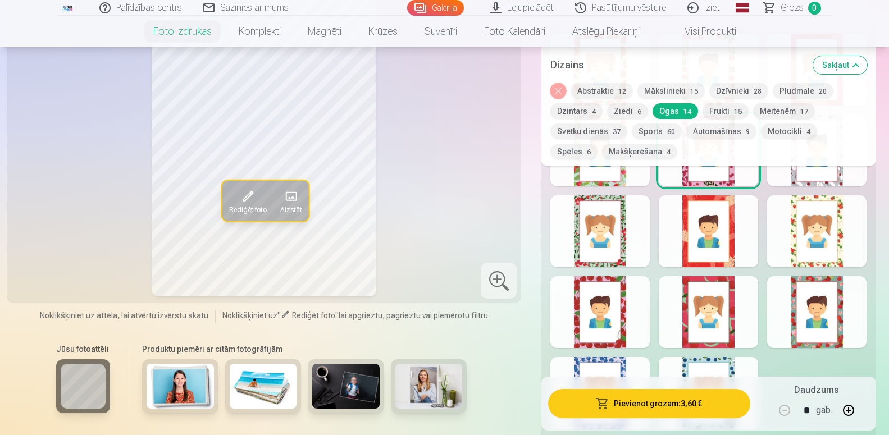
click at [694, 311] on div at bounding box center [707, 312] width 99 height 72
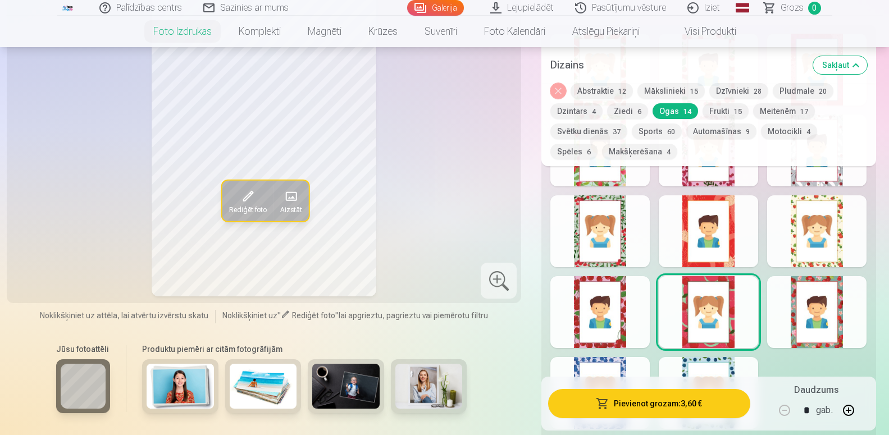
click at [838, 303] on div at bounding box center [816, 312] width 99 height 72
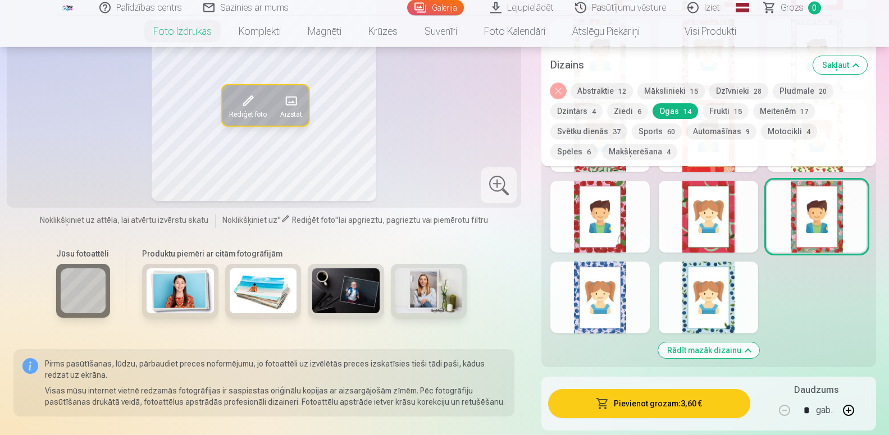
scroll to position [811, 0]
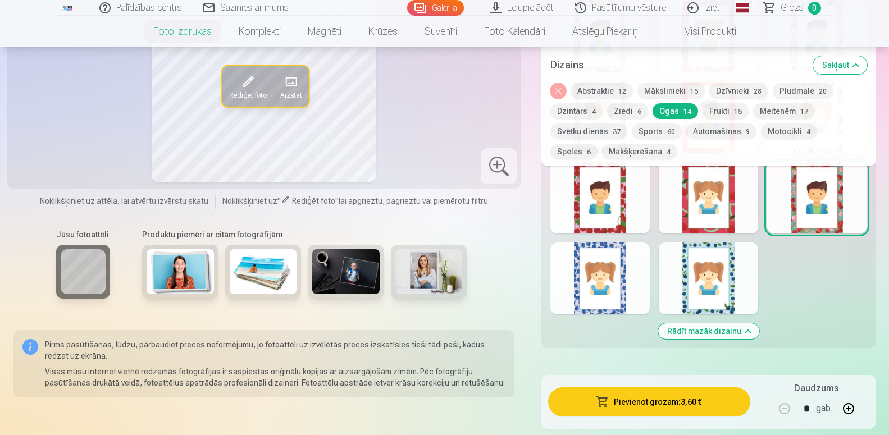
click at [600, 248] on div at bounding box center [599, 279] width 99 height 72
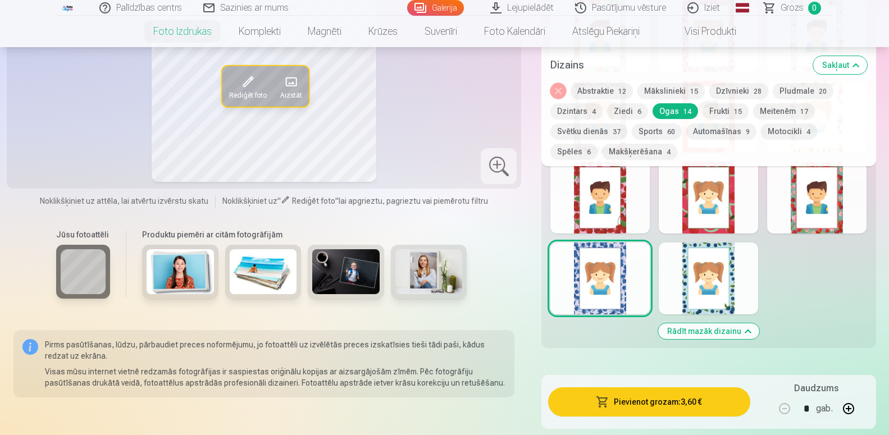
click at [698, 274] on div at bounding box center [707, 279] width 99 height 72
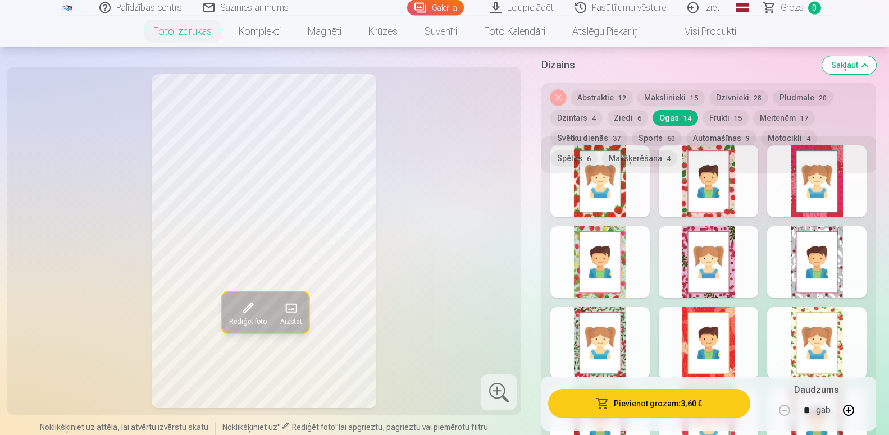
scroll to position [524, 0]
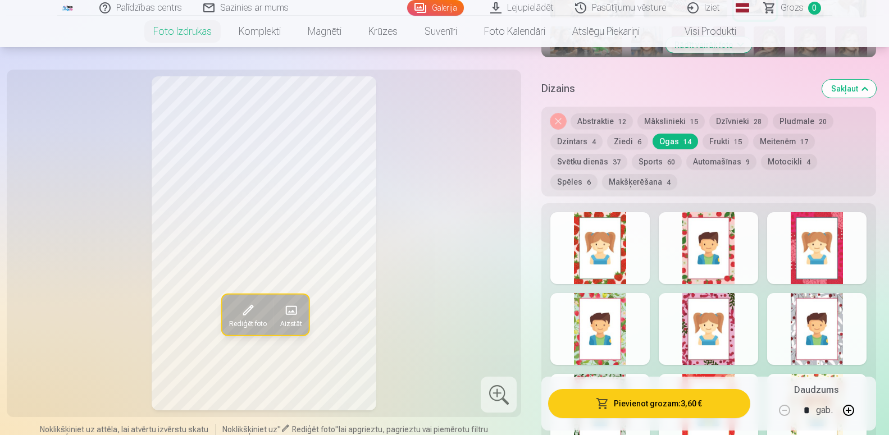
click at [725, 136] on button "Frukti 15" at bounding box center [725, 142] width 46 height 16
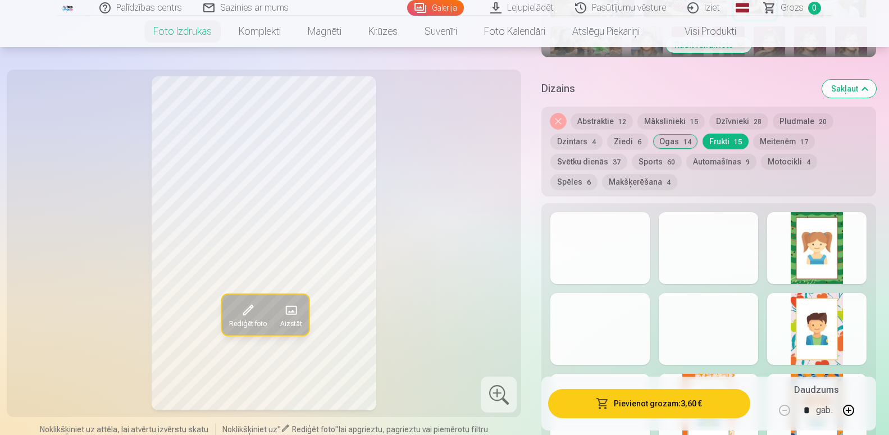
click at [620, 244] on div at bounding box center [599, 248] width 99 height 72
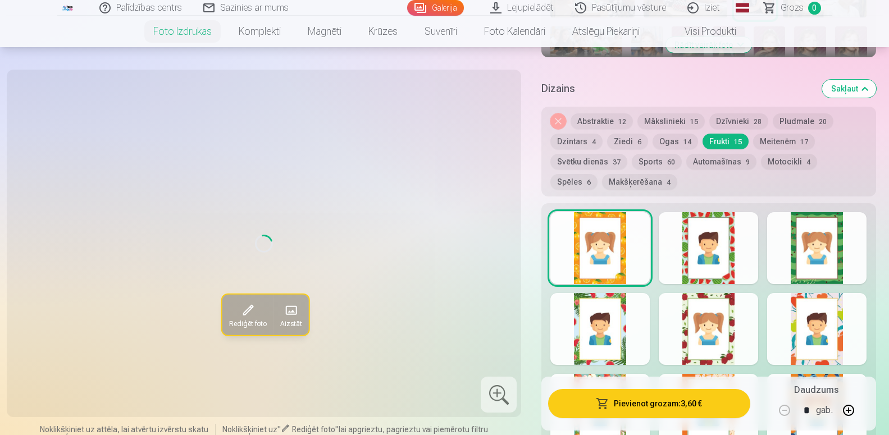
click at [705, 244] on div at bounding box center [707, 248] width 99 height 72
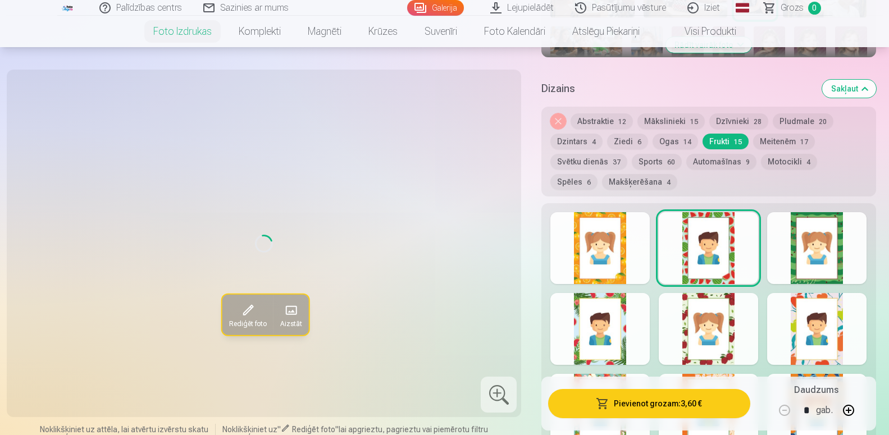
click at [830, 244] on div at bounding box center [816, 248] width 99 height 72
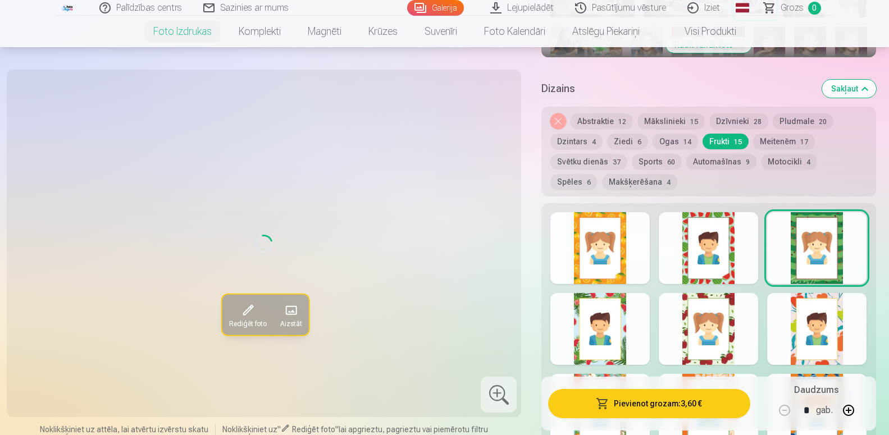
click at [734, 313] on div at bounding box center [707, 329] width 99 height 72
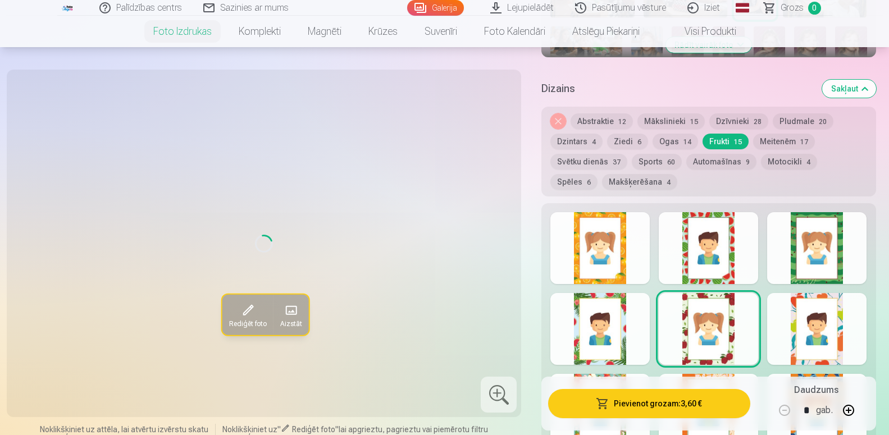
click at [797, 319] on div at bounding box center [816, 329] width 99 height 72
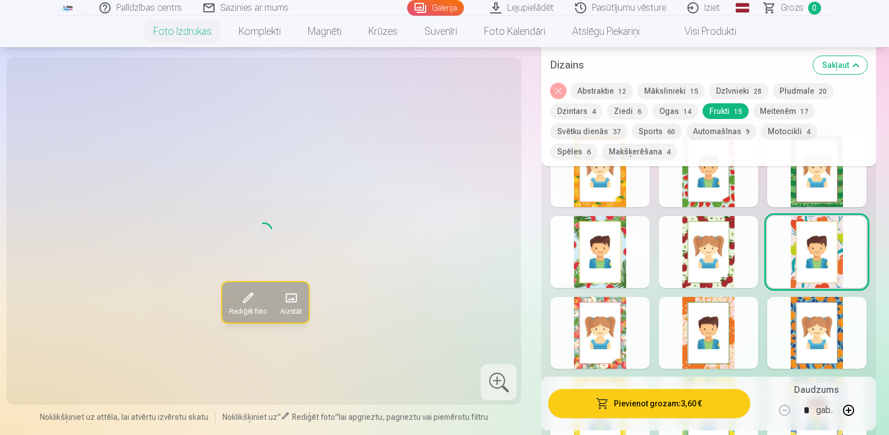
scroll to position [639, 0]
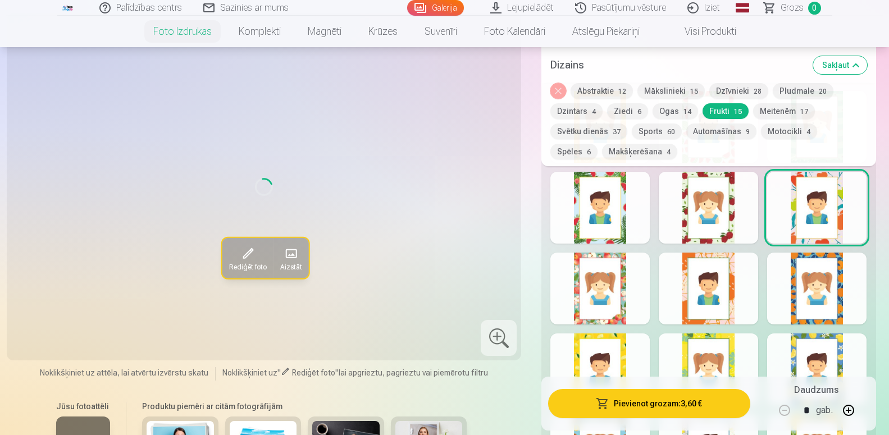
click at [621, 287] on div at bounding box center [599, 289] width 99 height 72
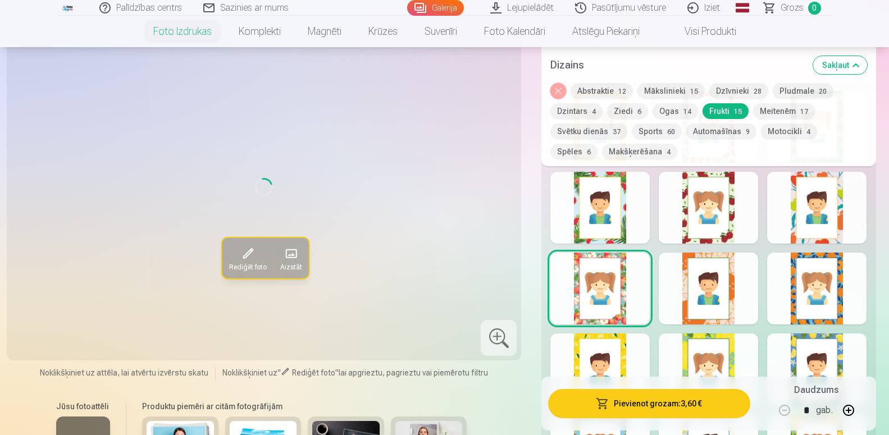
click at [708, 307] on div at bounding box center [707, 289] width 99 height 72
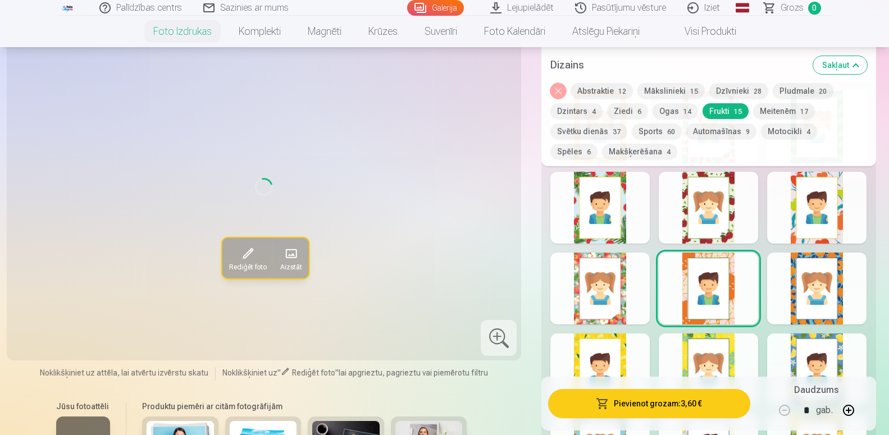
click at [826, 358] on div at bounding box center [816, 369] width 99 height 72
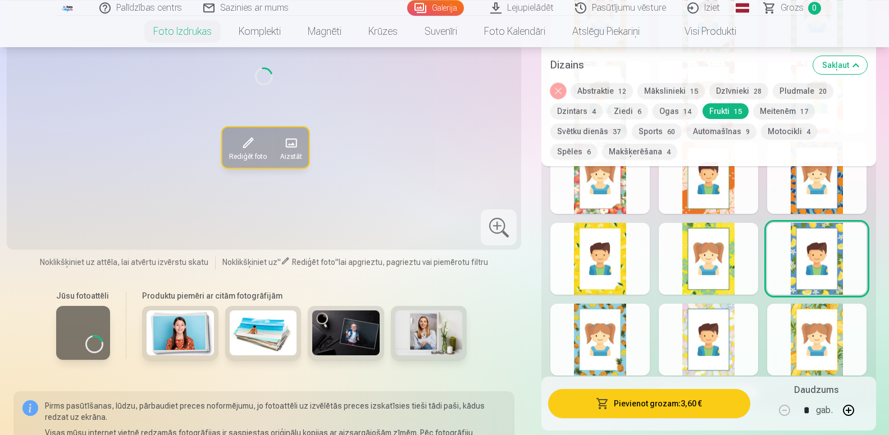
scroll to position [753, 0]
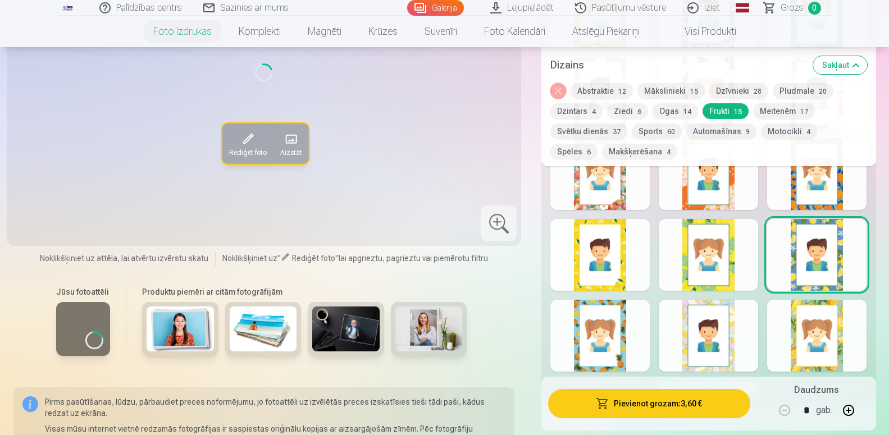
click at [830, 342] on div at bounding box center [816, 336] width 99 height 72
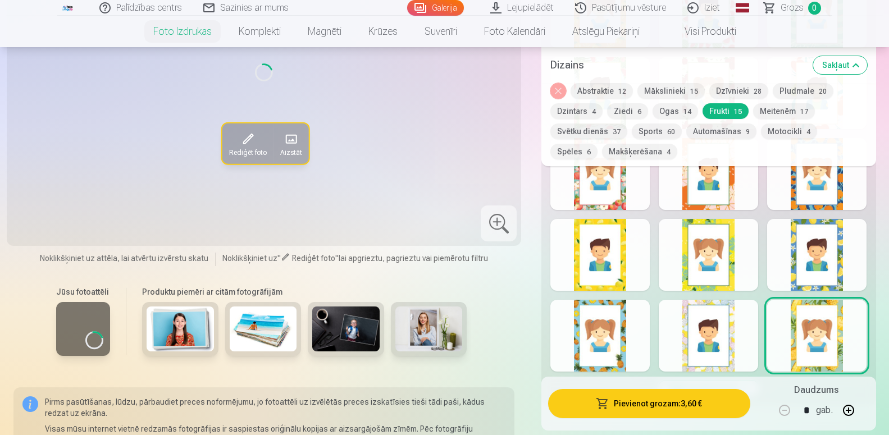
click at [713, 334] on div at bounding box center [707, 336] width 99 height 72
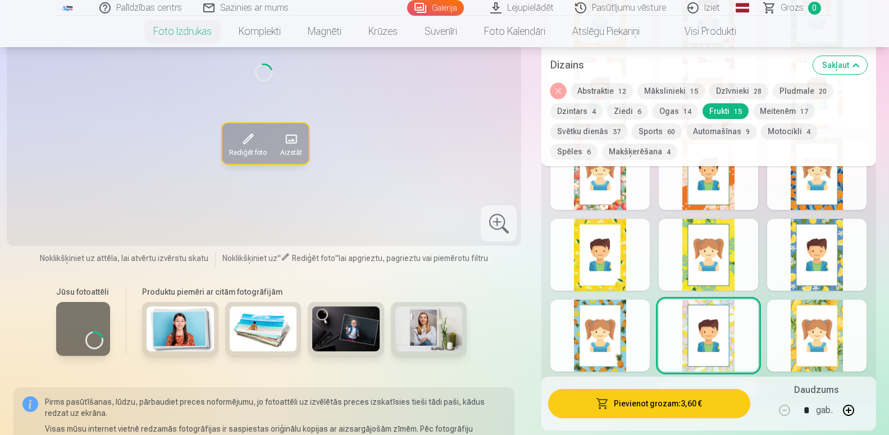
click at [615, 313] on div at bounding box center [599, 336] width 99 height 72
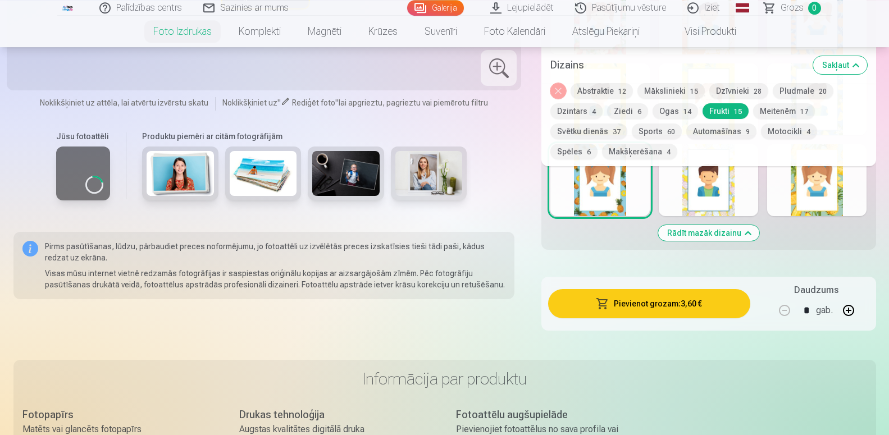
scroll to position [925, 0]
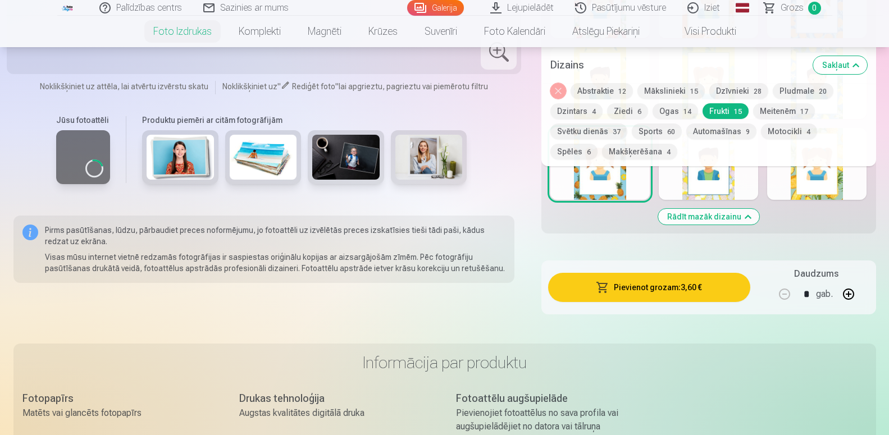
click at [637, 6] on link "Pasūtījumu vēsture" at bounding box center [621, 8] width 112 height 16
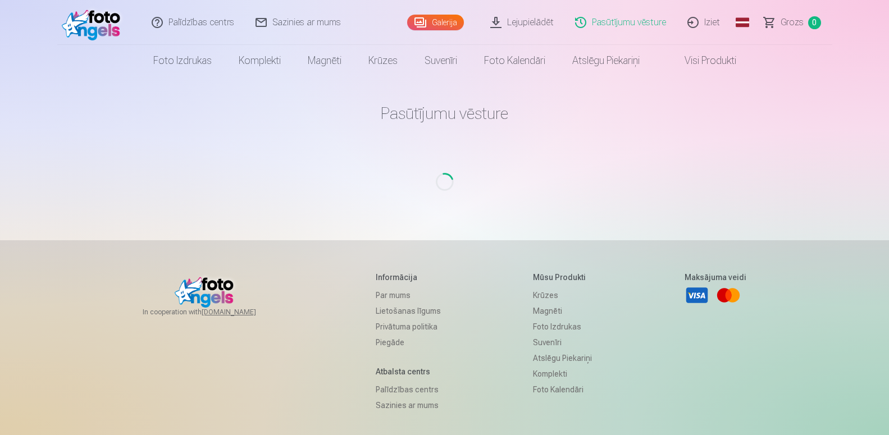
click at [707, 20] on link "Iziet" at bounding box center [704, 22] width 54 height 45
